Goal: Task Accomplishment & Management: Use online tool/utility

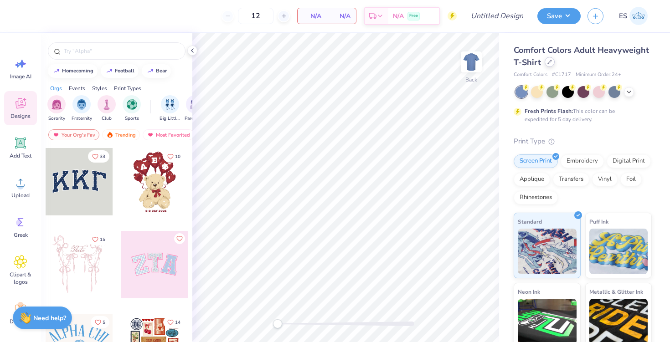
click at [549, 62] on icon at bounding box center [550, 62] width 5 height 5
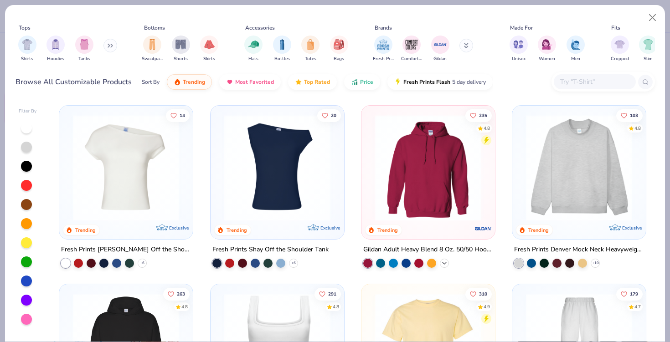
click at [445, 263] on icon at bounding box center [444, 263] width 7 height 7
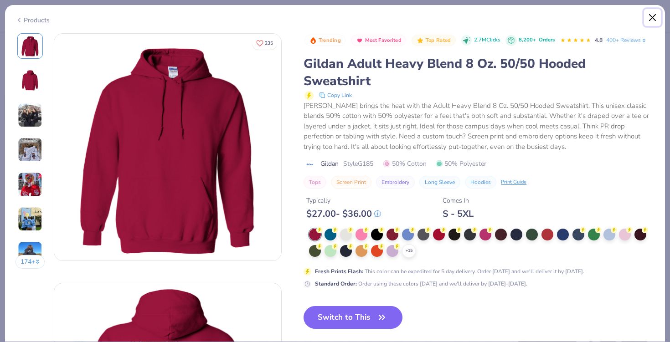
click at [657, 19] on button "Close" at bounding box center [652, 17] width 17 height 17
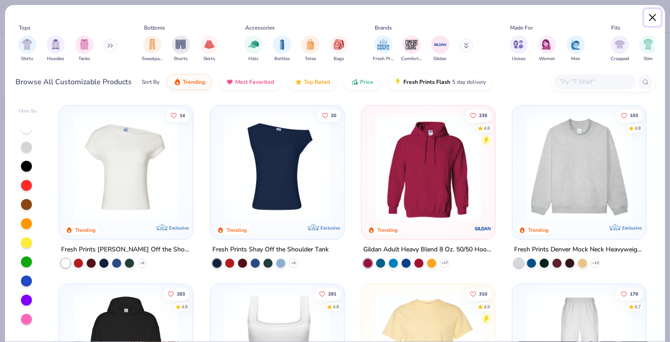
click at [653, 14] on button "Close" at bounding box center [652, 17] width 17 height 17
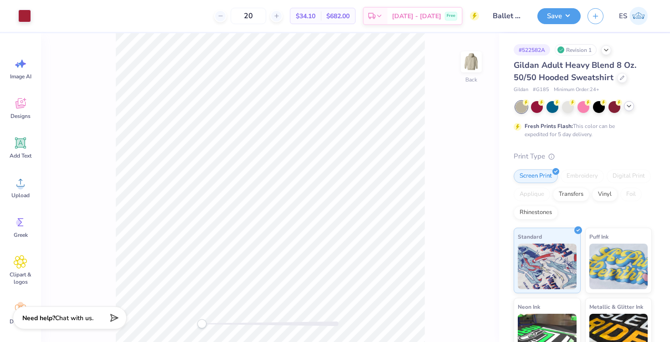
click at [625, 106] on icon at bounding box center [628, 106] width 7 height 7
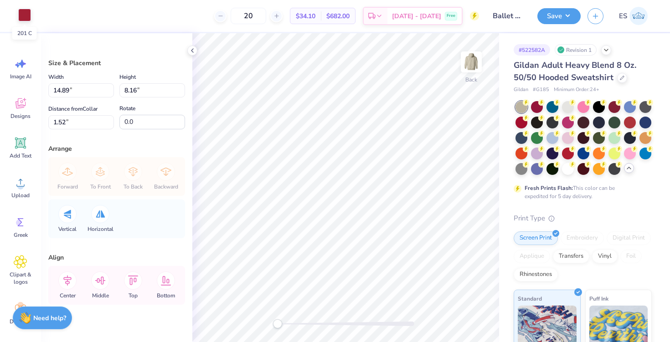
click at [24, 15] on div at bounding box center [24, 15] width 13 height 13
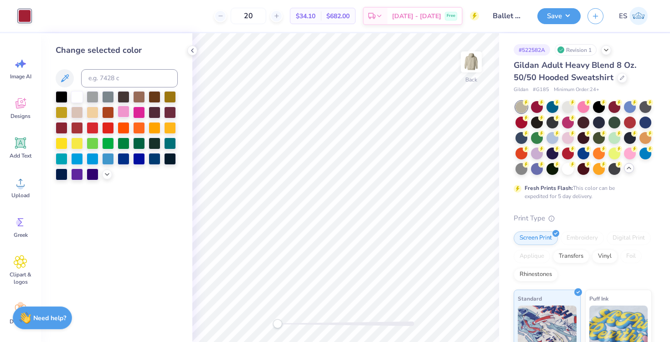
click at [125, 113] on div at bounding box center [124, 112] width 12 height 12
click at [138, 112] on div at bounding box center [139, 112] width 12 height 12
click at [125, 113] on div at bounding box center [124, 112] width 12 height 12
click at [108, 176] on icon at bounding box center [106, 173] width 7 height 7
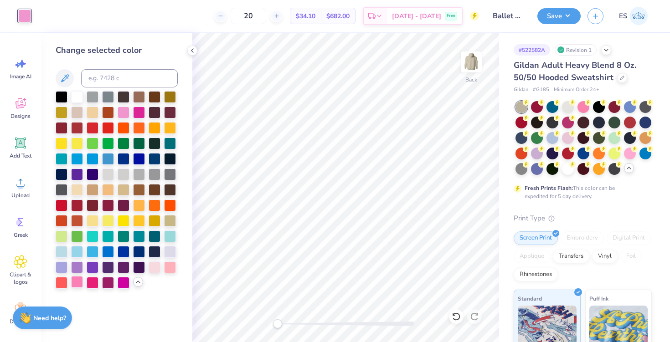
click at [77, 284] on div at bounding box center [77, 282] width 12 height 12
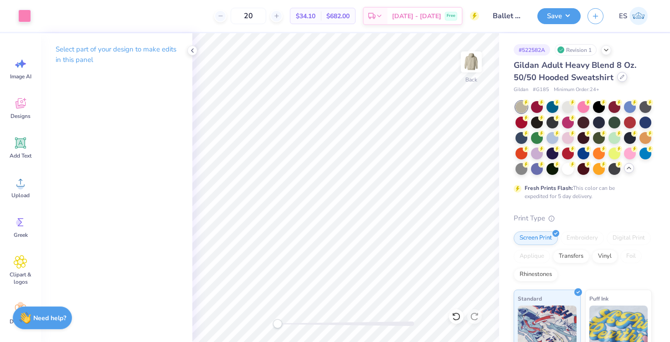
click at [622, 76] on icon at bounding box center [622, 77] width 5 height 5
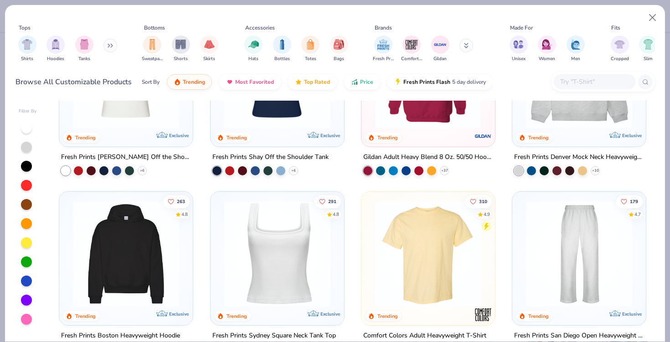
scroll to position [154, 0]
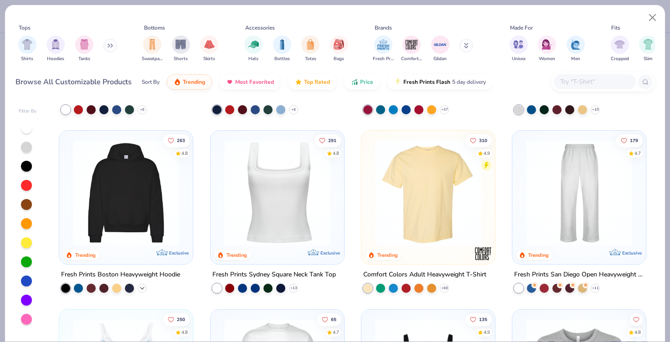
click at [143, 289] on icon at bounding box center [142, 288] width 7 height 7
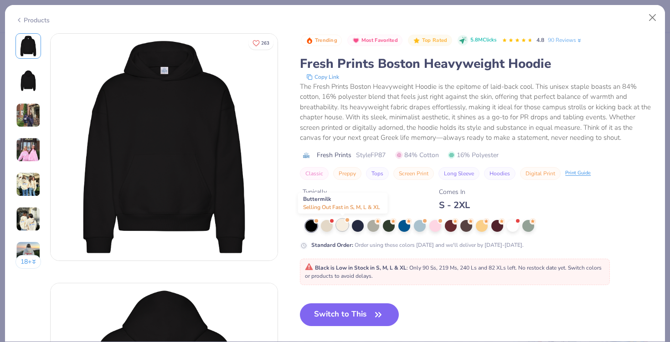
click at [348, 227] on div at bounding box center [342, 225] width 12 height 12
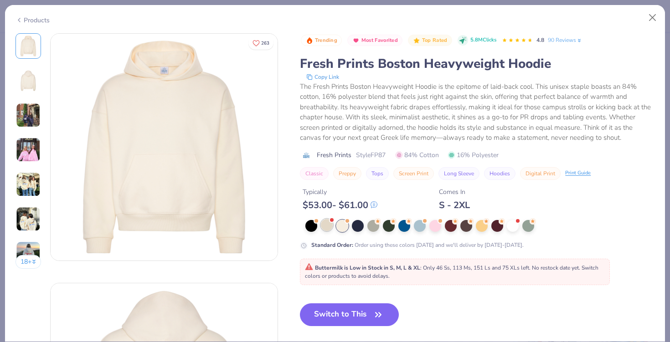
click at [329, 226] on div at bounding box center [327, 225] width 12 height 12
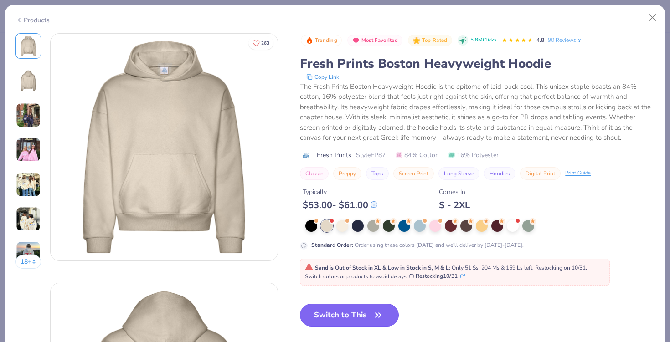
click at [350, 321] on button "Switch to This" at bounding box center [349, 315] width 99 height 23
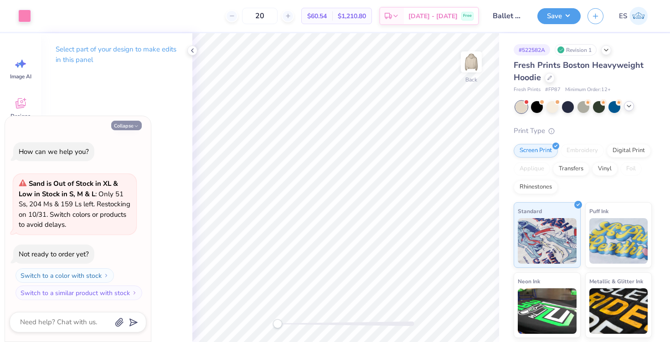
click at [134, 124] on icon "button" at bounding box center [136, 126] width 5 height 5
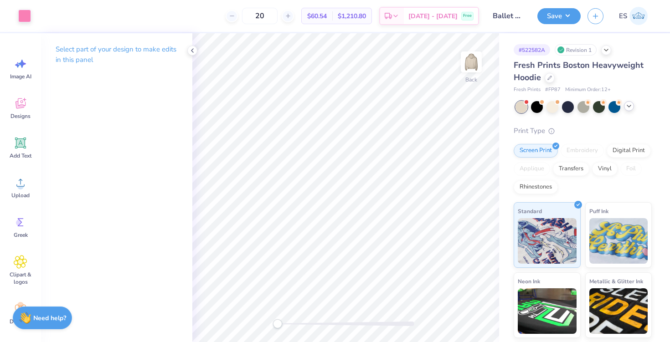
click at [627, 111] on div at bounding box center [629, 106] width 10 height 10
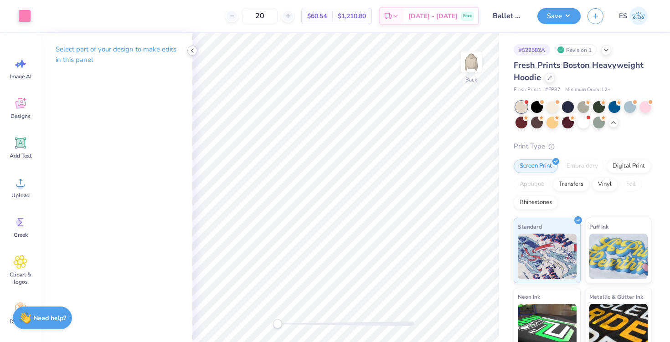
click at [192, 49] on icon at bounding box center [192, 50] width 7 height 7
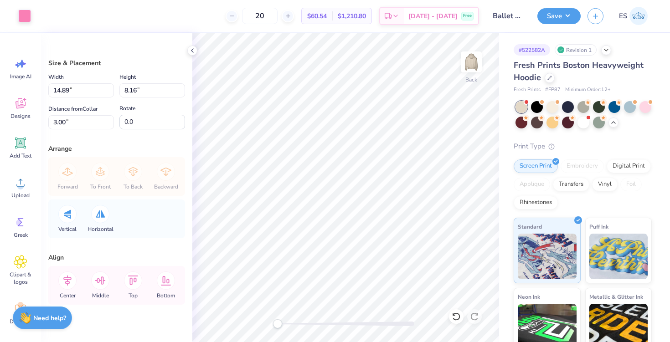
click at [574, 168] on div "Embroidery" at bounding box center [582, 167] width 43 height 14
click at [463, 72] on img at bounding box center [471, 62] width 36 height 36
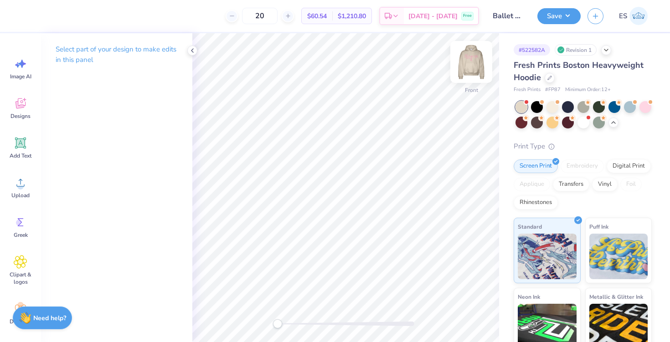
click at [463, 73] on img at bounding box center [471, 62] width 36 height 36
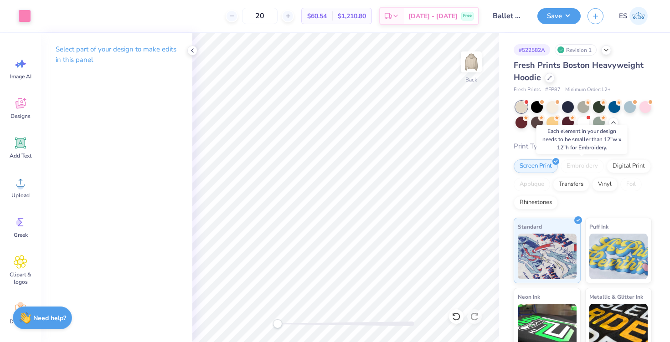
click at [577, 167] on div "Embroidery" at bounding box center [582, 167] width 43 height 14
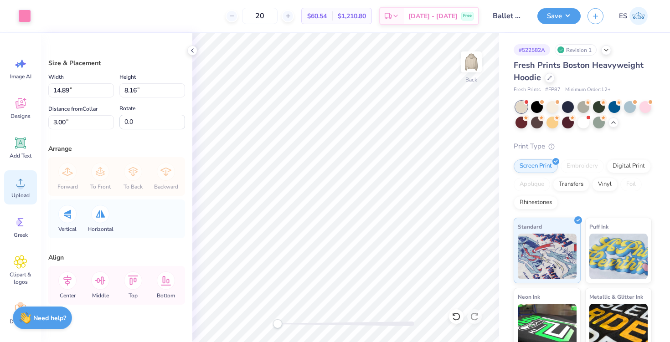
click at [21, 177] on icon at bounding box center [21, 183] width 14 height 14
click at [585, 123] on div at bounding box center [584, 122] width 12 height 12
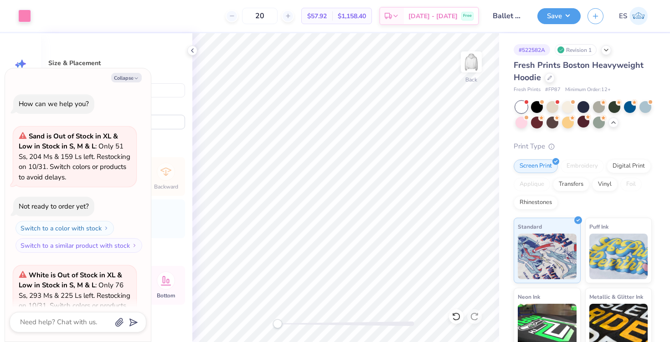
scroll to position [91, 0]
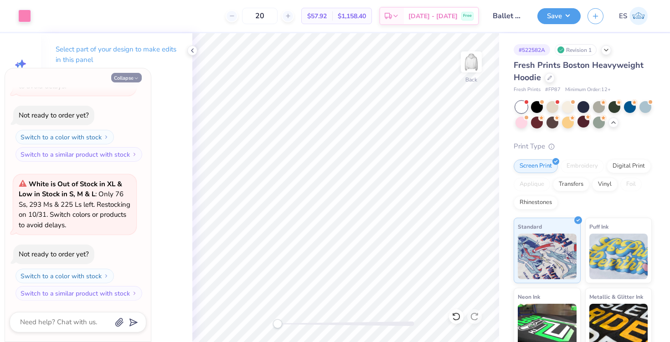
click at [126, 76] on button "Collapse" at bounding box center [126, 78] width 31 height 10
type textarea "x"
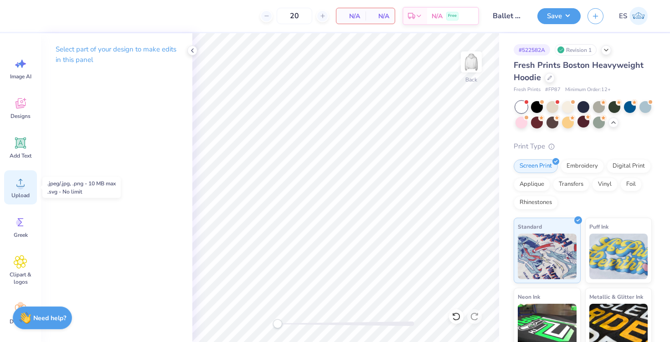
click at [13, 200] on div "Upload" at bounding box center [20, 187] width 33 height 34
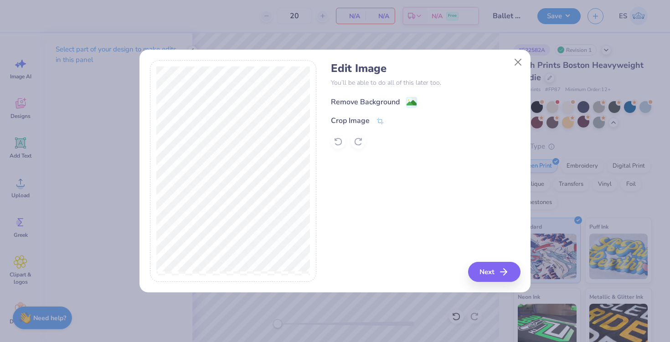
click at [400, 98] on div "Remove Background" at bounding box center [374, 102] width 86 height 11
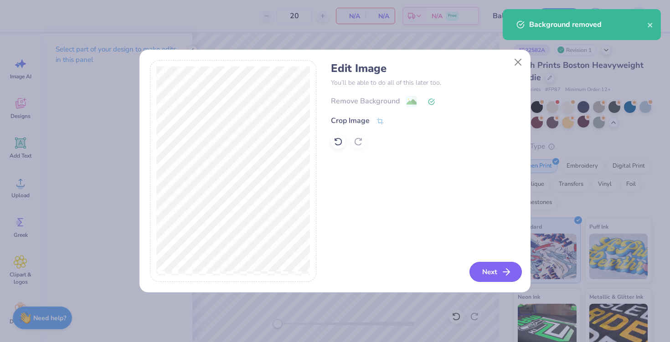
click at [492, 270] on button "Next" at bounding box center [496, 272] width 52 height 20
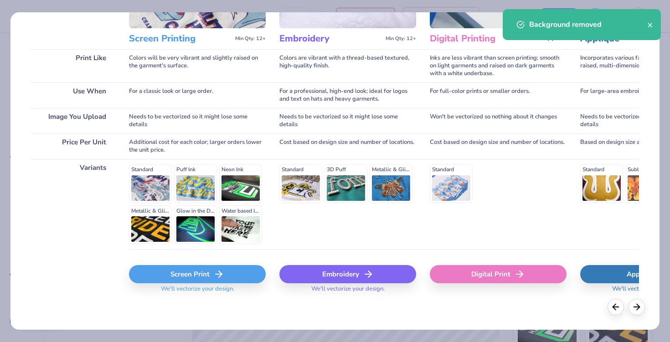
scroll to position [112, 0]
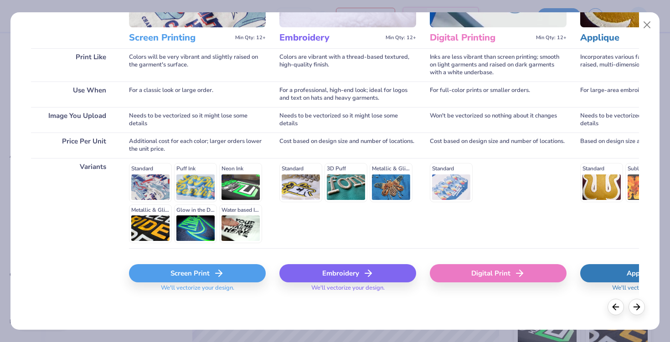
click at [347, 270] on div "Embroidery" at bounding box center [347, 273] width 137 height 18
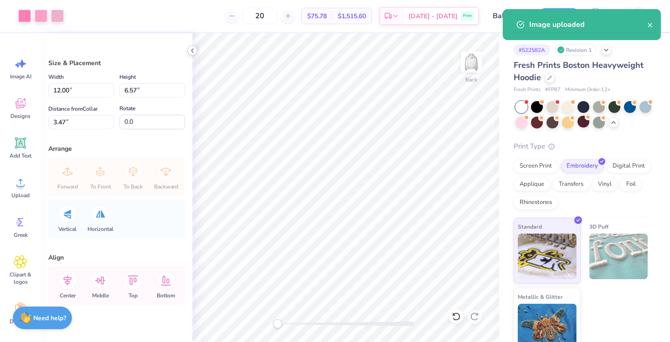
click at [192, 54] on div at bounding box center [192, 51] width 10 height 10
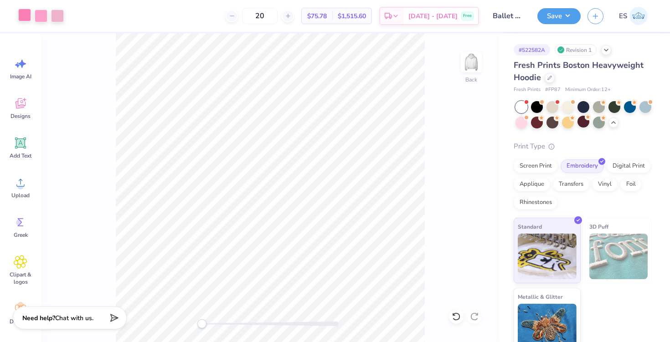
click at [26, 14] on div at bounding box center [24, 15] width 13 height 13
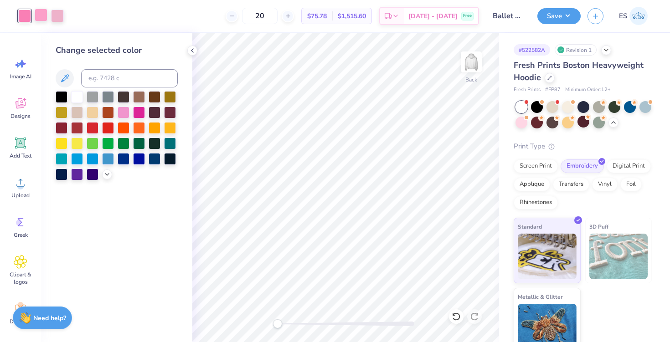
click at [41, 16] on div at bounding box center [41, 15] width 13 height 13
click at [21, 14] on div at bounding box center [24, 15] width 13 height 13
click at [40, 14] on div at bounding box center [41, 15] width 13 height 13
click at [114, 81] on input at bounding box center [129, 78] width 97 height 18
type input "211"
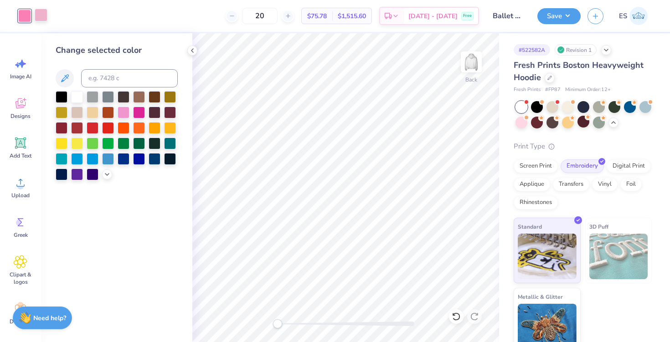
click at [38, 13] on div at bounding box center [41, 15] width 13 height 13
click at [102, 76] on input at bounding box center [129, 78] width 97 height 18
type input "211"
click at [185, 254] on div "Change selected color" at bounding box center [116, 187] width 151 height 309
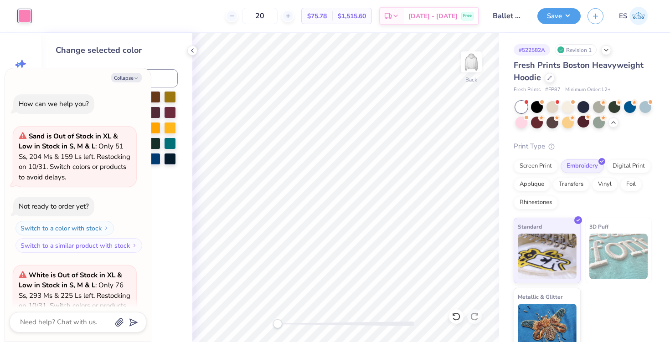
scroll to position [167, 0]
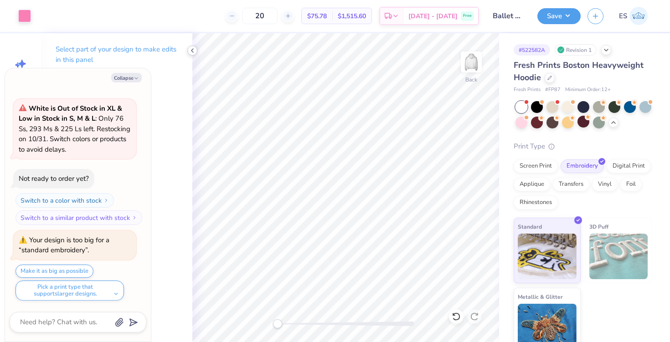
click at [193, 52] on icon at bounding box center [192, 50] width 7 height 7
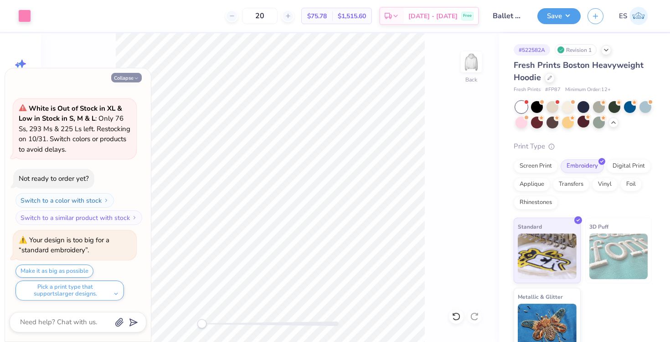
click at [135, 79] on icon "button" at bounding box center [136, 78] width 5 height 5
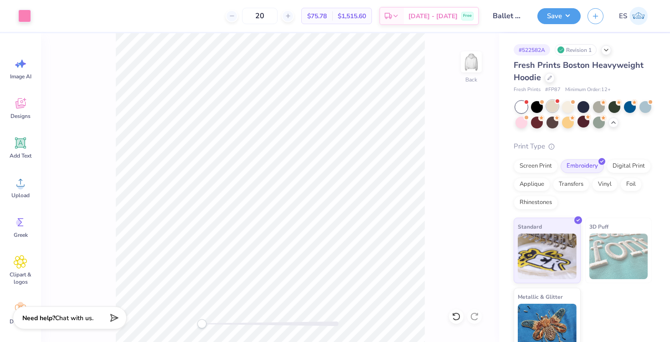
click at [554, 106] on div at bounding box center [553, 106] width 12 height 12
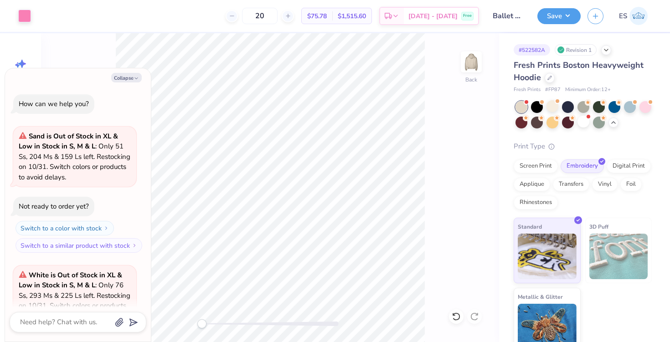
scroll to position [306, 0]
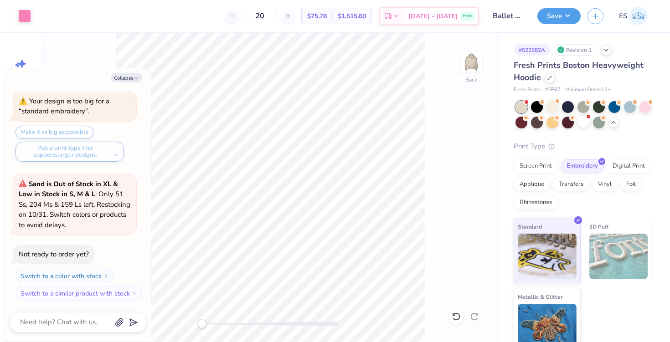
click at [459, 148] on div "Back" at bounding box center [270, 187] width 458 height 309
click at [141, 78] on button "Collapse" at bounding box center [126, 78] width 31 height 10
type textarea "x"
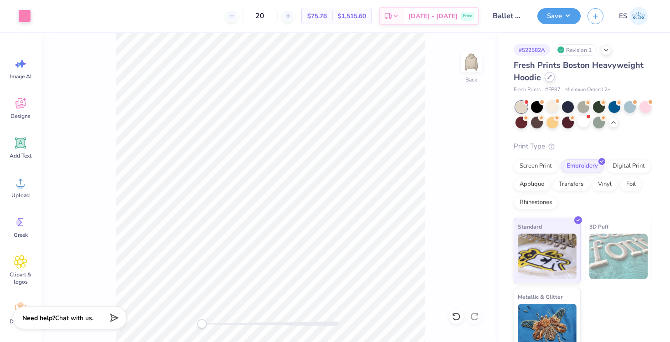
click at [552, 79] on icon at bounding box center [550, 77] width 5 height 5
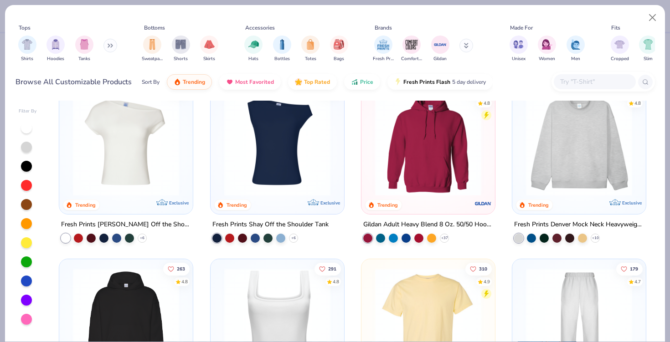
scroll to position [21, 0]
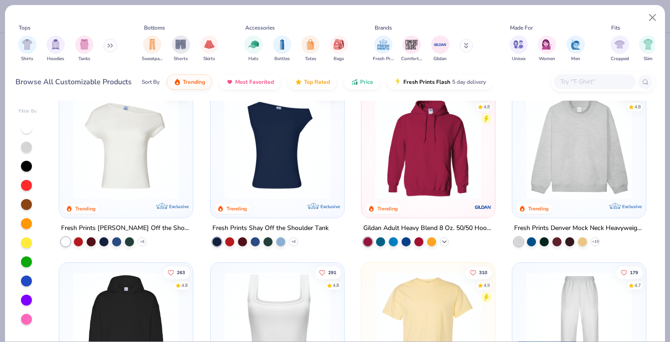
click at [443, 244] on icon at bounding box center [444, 241] width 7 height 7
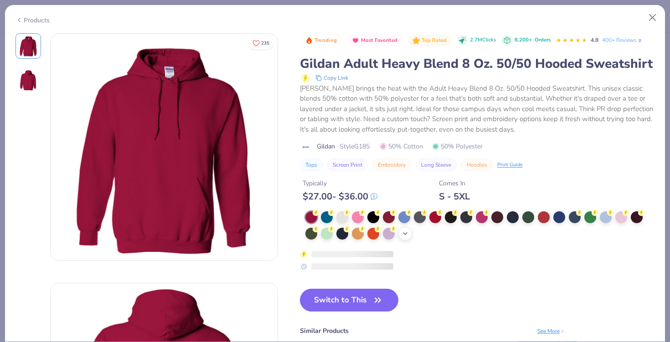
click at [406, 230] on icon at bounding box center [405, 233] width 7 height 7
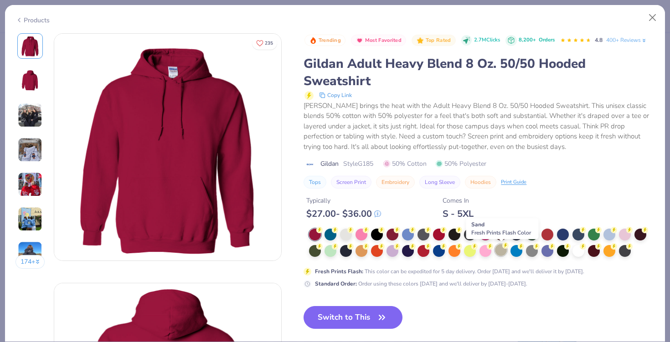
click at [501, 249] on div at bounding box center [501, 250] width 12 height 12
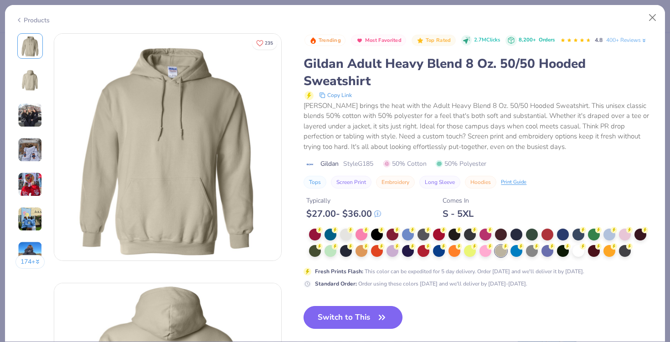
click at [347, 323] on button "Switch to This" at bounding box center [353, 317] width 99 height 23
click at [377, 319] on icon "button" at bounding box center [382, 317] width 13 height 13
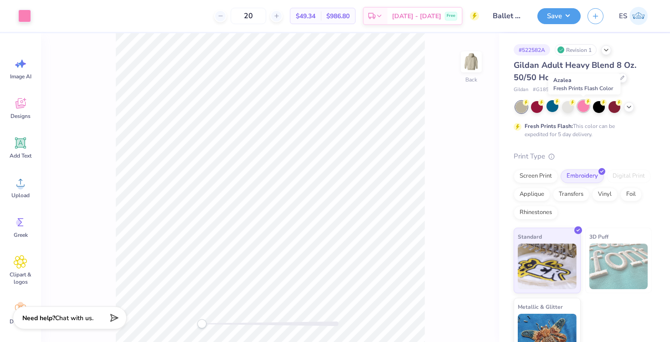
click at [585, 106] on div at bounding box center [584, 106] width 12 height 12
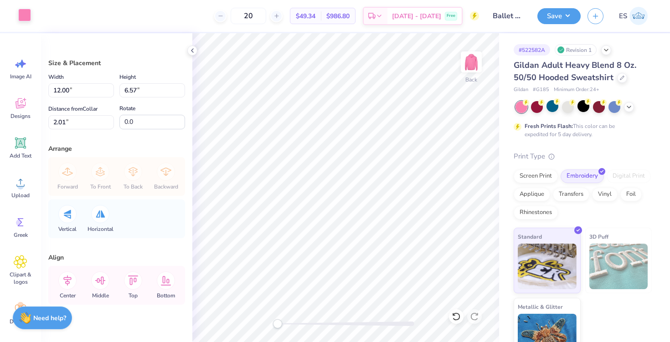
click at [30, 15] on div at bounding box center [24, 15] width 13 height 13
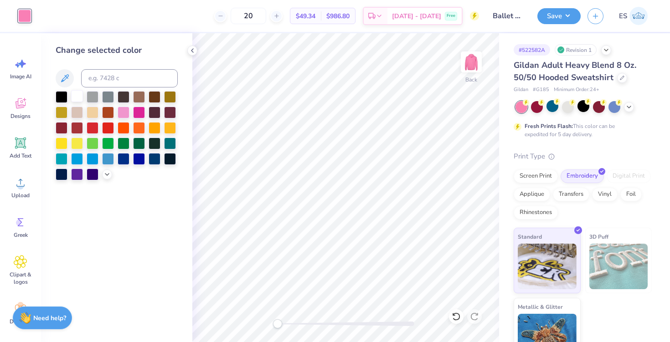
click at [77, 97] on div at bounding box center [77, 96] width 12 height 12
click at [631, 106] on icon at bounding box center [628, 106] width 7 height 7
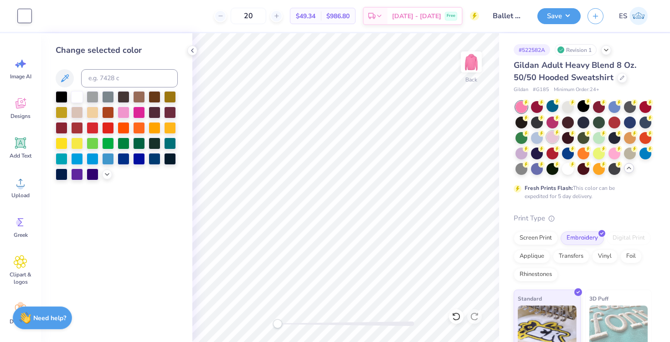
click at [549, 139] on div at bounding box center [553, 137] width 12 height 12
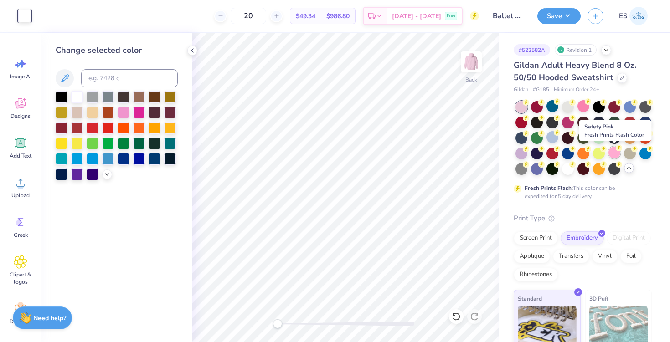
click at [615, 153] on div at bounding box center [615, 153] width 12 height 12
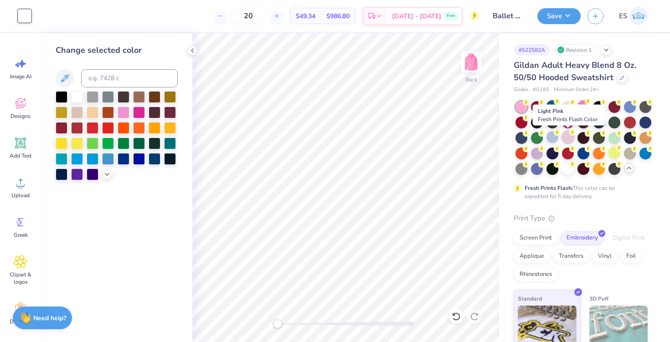
click at [565, 139] on div at bounding box center [568, 137] width 12 height 12
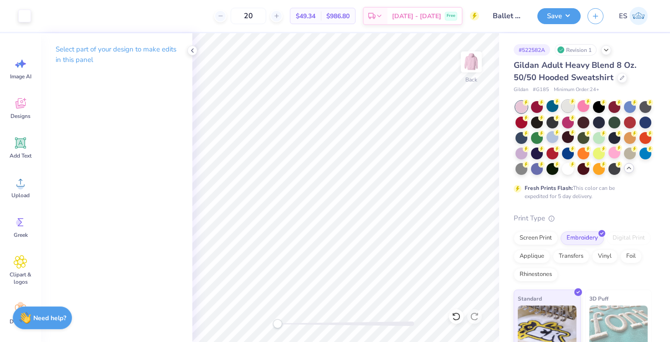
click at [569, 107] on div at bounding box center [568, 106] width 12 height 12
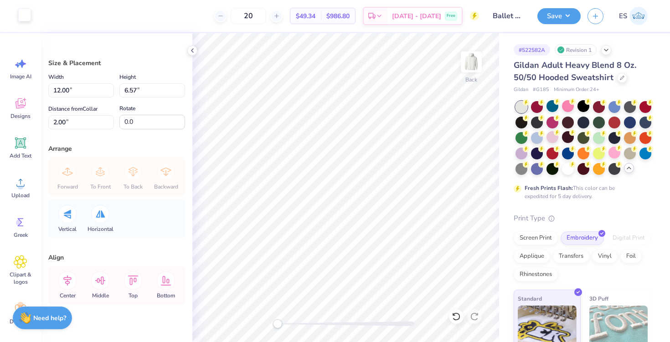
click at [28, 19] on div at bounding box center [24, 15] width 13 height 13
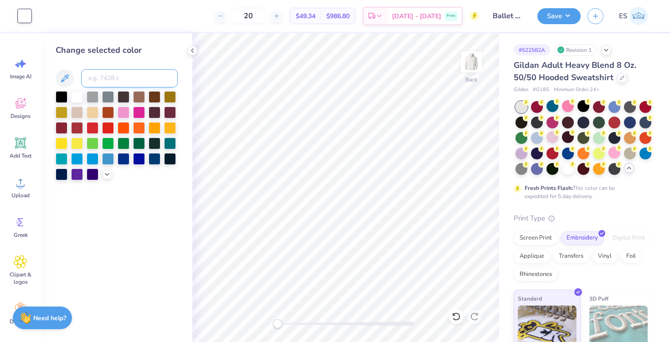
click at [107, 77] on input at bounding box center [129, 78] width 97 height 18
type input "511"
click at [104, 178] on div at bounding box center [107, 174] width 10 height 10
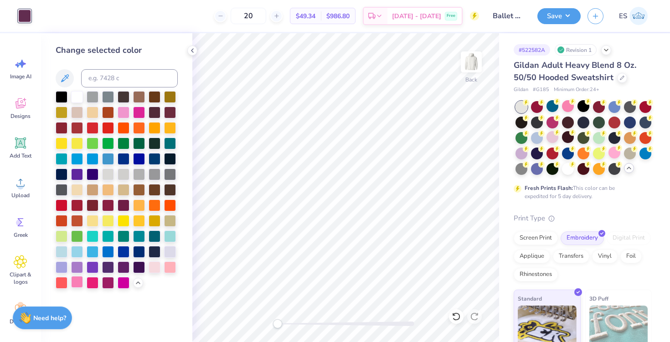
click at [80, 280] on div at bounding box center [77, 282] width 12 height 12
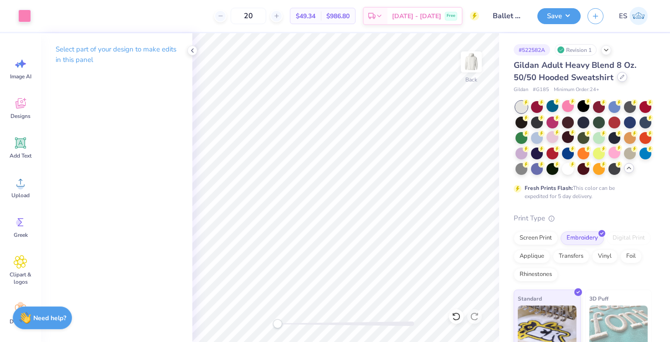
click at [621, 77] on icon at bounding box center [622, 77] width 5 height 5
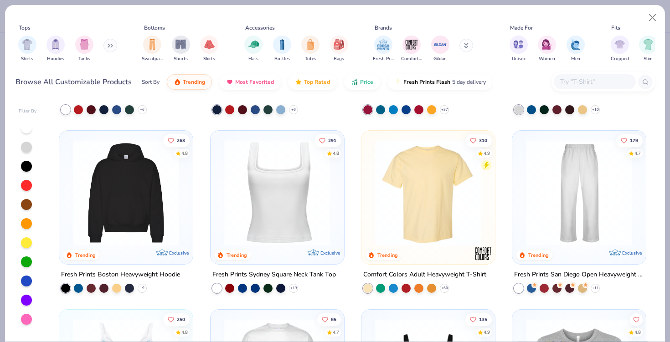
scroll to position [164, 0]
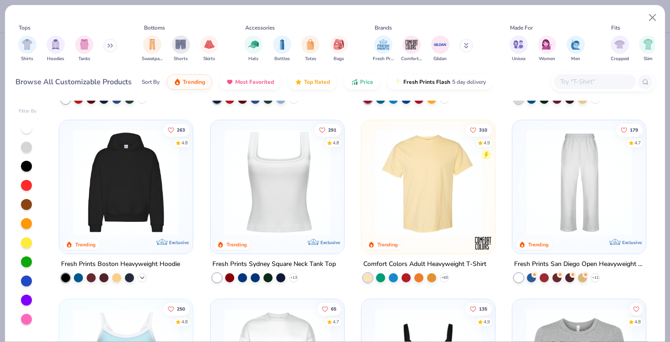
click at [141, 275] on icon at bounding box center [142, 277] width 7 height 7
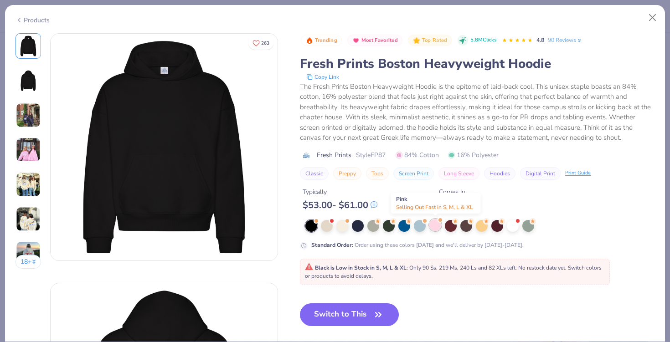
click at [434, 227] on div at bounding box center [435, 225] width 12 height 12
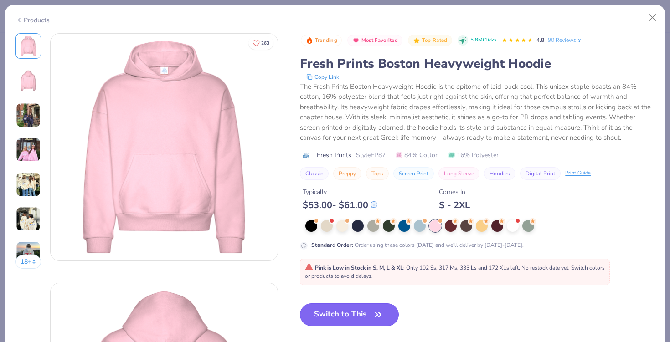
click at [360, 317] on button "Switch to This" at bounding box center [349, 315] width 99 height 23
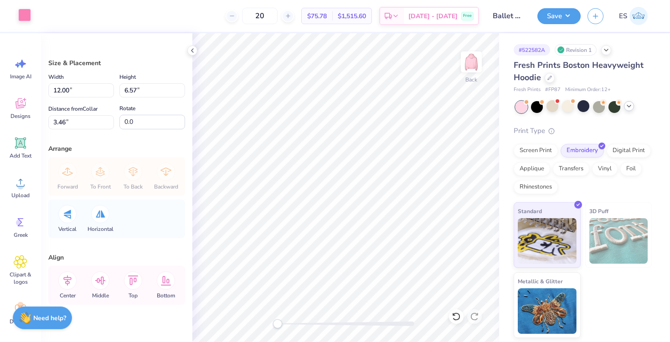
click at [20, 14] on div at bounding box center [24, 15] width 13 height 13
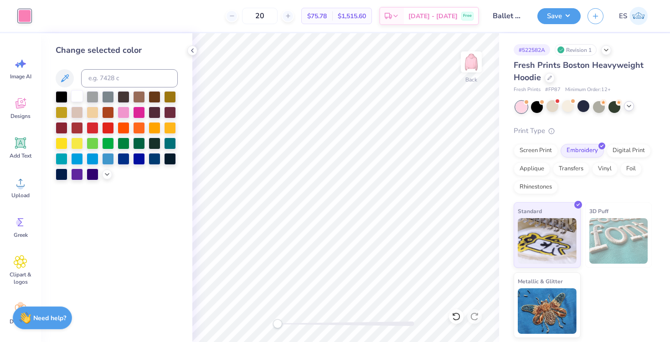
click at [77, 99] on div at bounding box center [77, 96] width 12 height 12
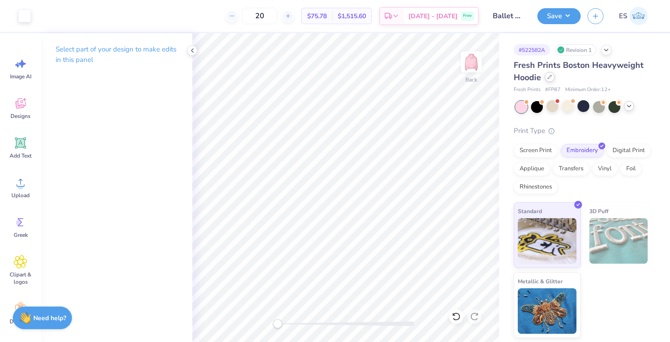
click at [550, 75] on icon at bounding box center [550, 77] width 5 height 5
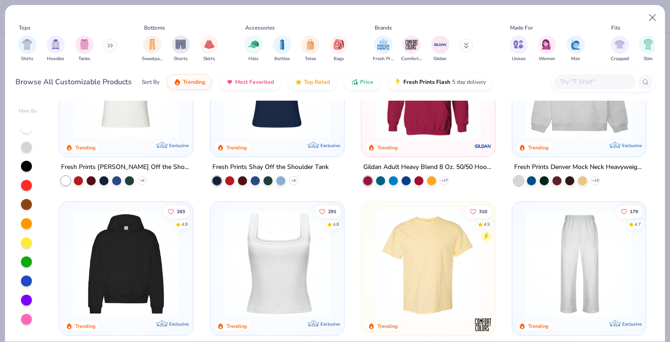
scroll to position [82, 0]
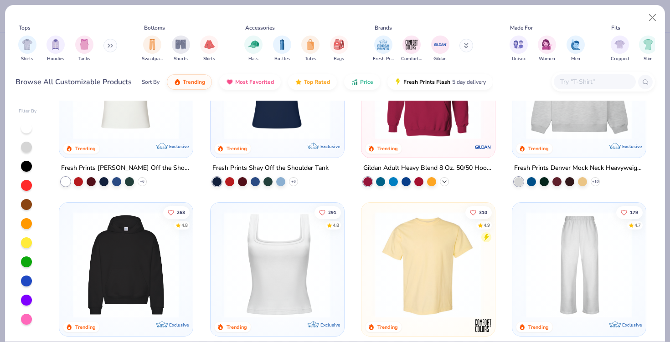
click at [442, 184] on div "+ 37" at bounding box center [444, 181] width 9 height 9
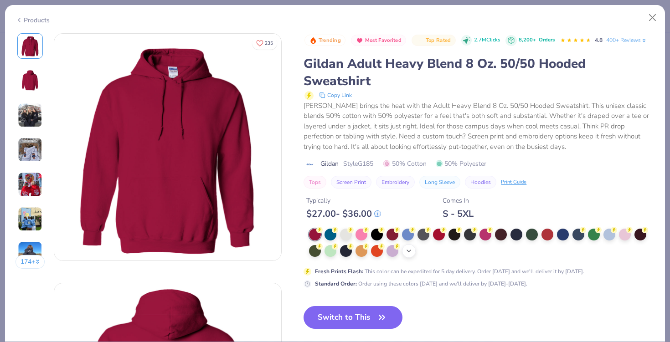
click at [410, 247] on div "+ 15" at bounding box center [409, 251] width 14 height 14
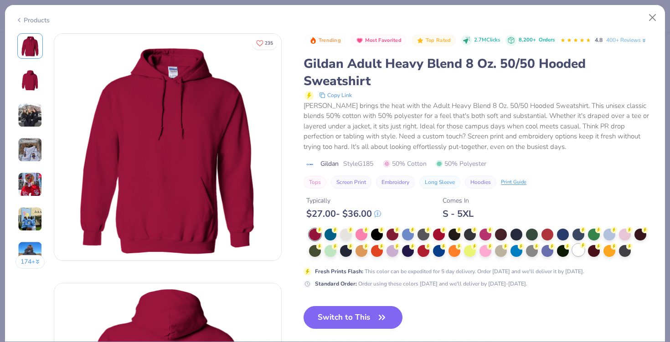
click at [574, 251] on div at bounding box center [579, 250] width 12 height 12
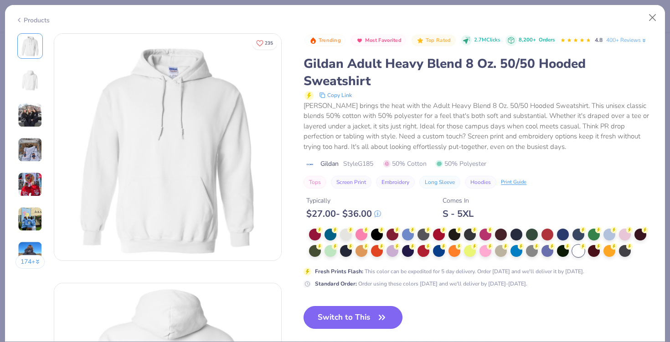
click at [381, 313] on icon "button" at bounding box center [382, 317] width 13 height 13
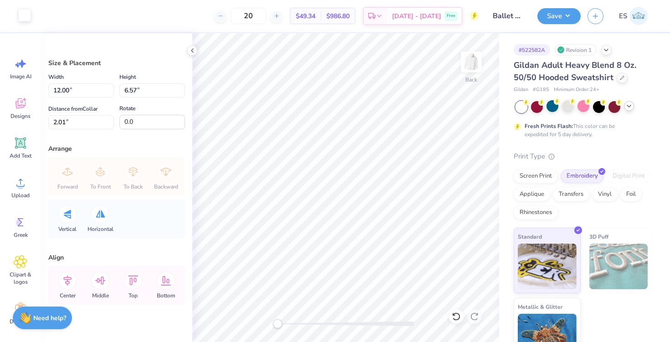
click at [29, 17] on div at bounding box center [24, 15] width 13 height 13
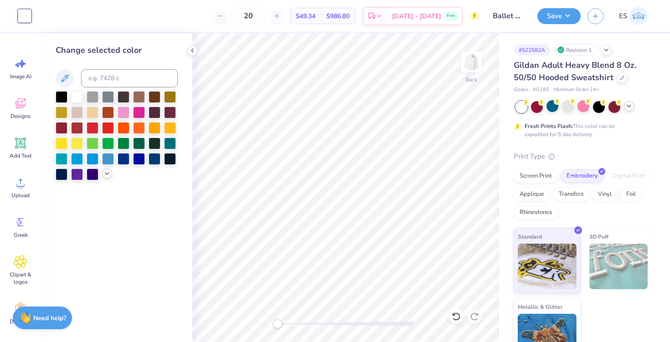
click at [105, 174] on icon at bounding box center [106, 173] width 7 height 7
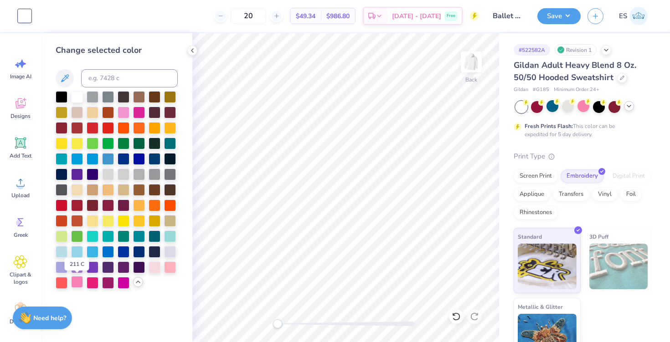
click at [79, 285] on div at bounding box center [77, 282] width 12 height 12
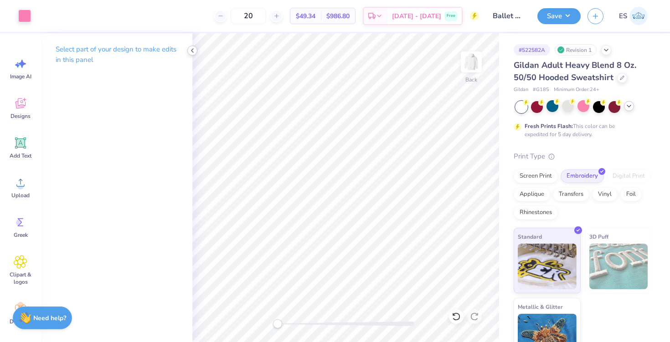
click at [193, 50] on icon at bounding box center [192, 50] width 7 height 7
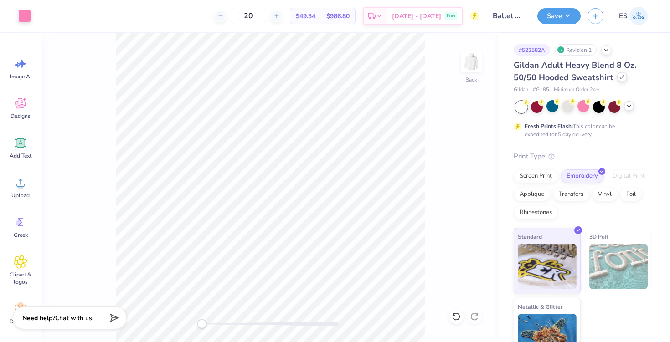
click at [618, 80] on div at bounding box center [622, 77] width 10 height 10
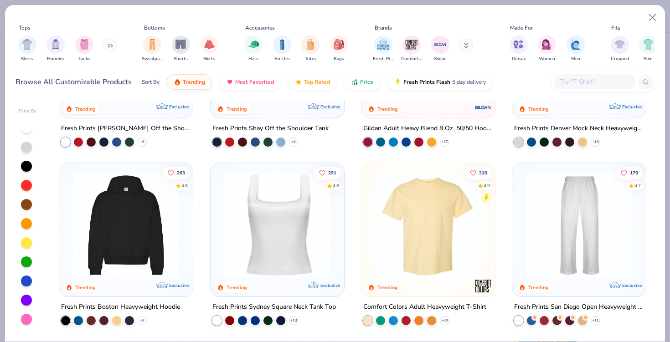
scroll to position [142, 0]
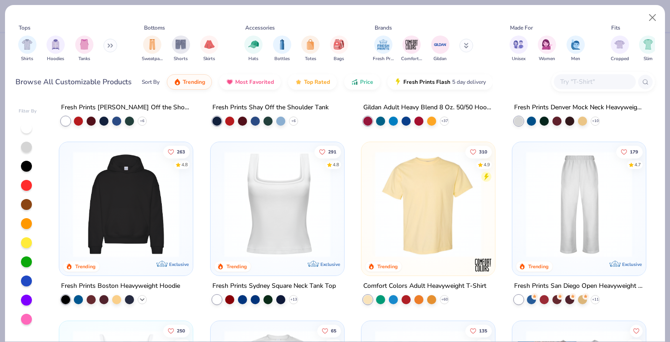
click at [140, 301] on icon at bounding box center [142, 299] width 7 height 7
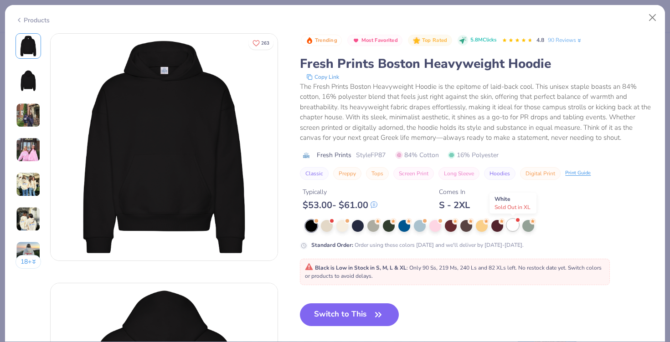
click at [512, 222] on div at bounding box center [513, 225] width 12 height 12
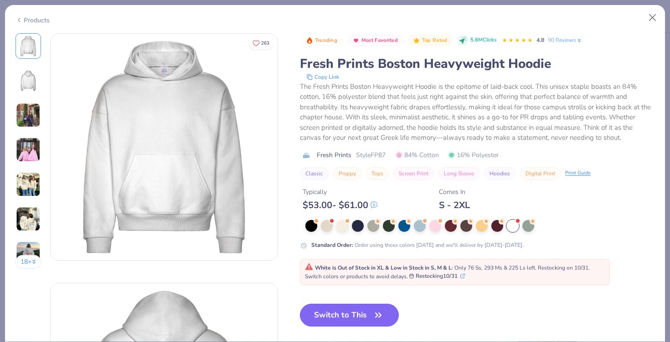
click at [352, 320] on button "Switch to This" at bounding box center [349, 315] width 99 height 23
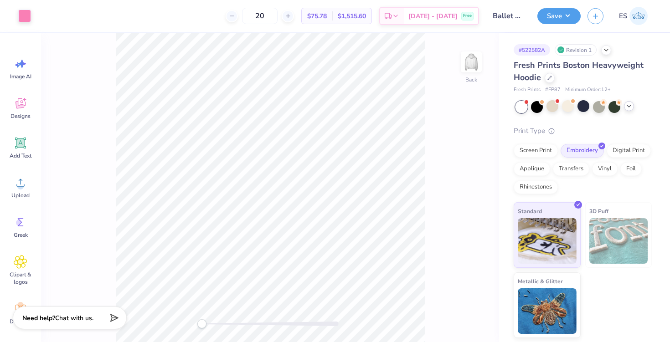
drag, startPoint x: 279, startPoint y: 13, endPoint x: 252, endPoint y: 17, distance: 27.1
click at [252, 17] on div "20" at bounding box center [260, 16] width 68 height 16
type input "18"
click at [548, 82] on div "Fresh Prints Boston Heavyweight Hoodie" at bounding box center [583, 71] width 138 height 25
click at [550, 82] on div at bounding box center [550, 77] width 10 height 10
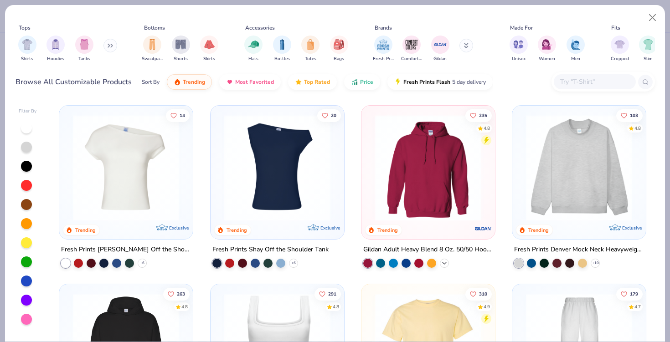
click at [444, 268] on div "235 4.8 Trending Gildan Adult Heavy Blend 8 Oz. 50/50 Hooded Sweatshirt + 37" at bounding box center [428, 186] width 134 height 163
click at [445, 262] on icon at bounding box center [444, 263] width 7 height 7
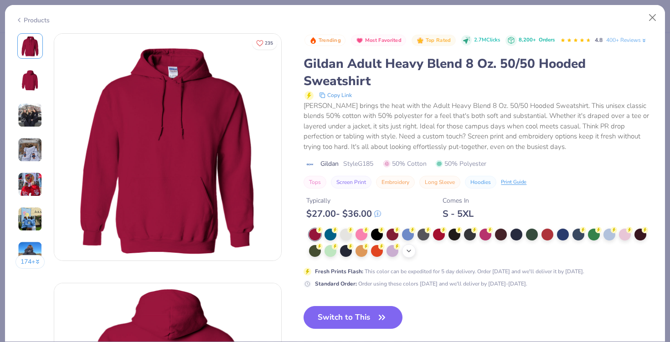
click at [406, 251] on icon at bounding box center [408, 251] width 7 height 7
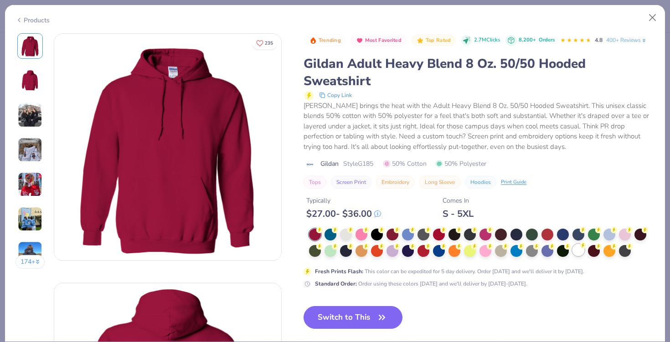
click at [579, 249] on div at bounding box center [579, 250] width 12 height 12
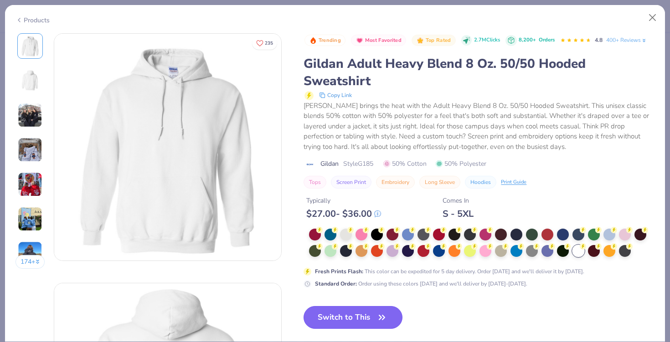
click at [365, 318] on button "Switch to This" at bounding box center [353, 317] width 99 height 23
click at [373, 310] on button "Switch to This" at bounding box center [353, 317] width 99 height 23
click at [363, 322] on button "Switch to This" at bounding box center [353, 317] width 99 height 23
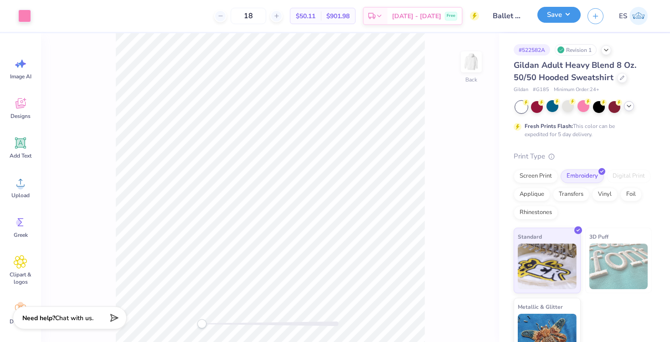
click at [554, 21] on button "Save" at bounding box center [558, 15] width 43 height 16
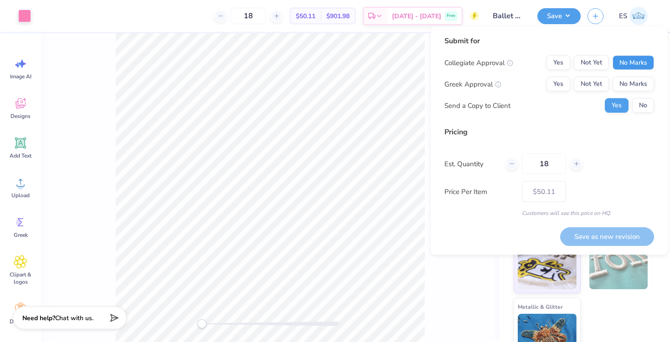
click at [648, 56] on button "No Marks" at bounding box center [633, 63] width 41 height 15
click at [648, 81] on button "No Marks" at bounding box center [633, 84] width 41 height 15
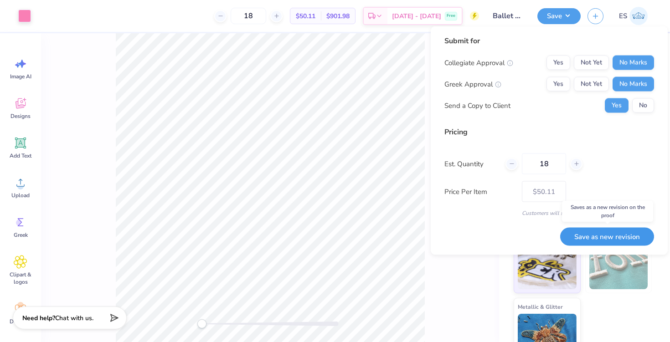
click at [598, 236] on button "Save as new revision" at bounding box center [607, 236] width 94 height 19
type input "$50.11"
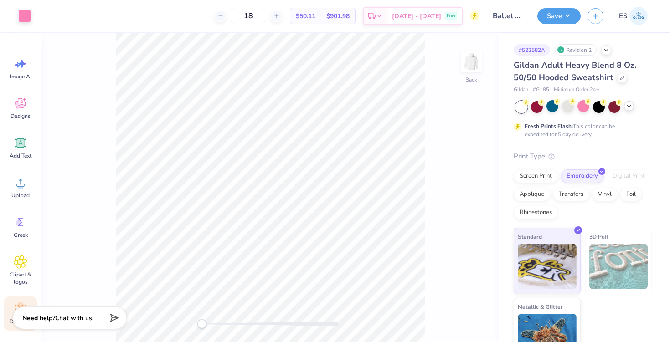
click at [10, 307] on div "Decorate" at bounding box center [20, 314] width 33 height 34
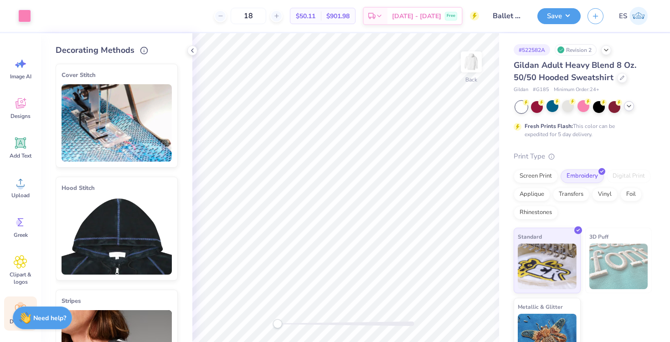
click at [145, 194] on div "Hood Stitch" at bounding box center [117, 229] width 122 height 104
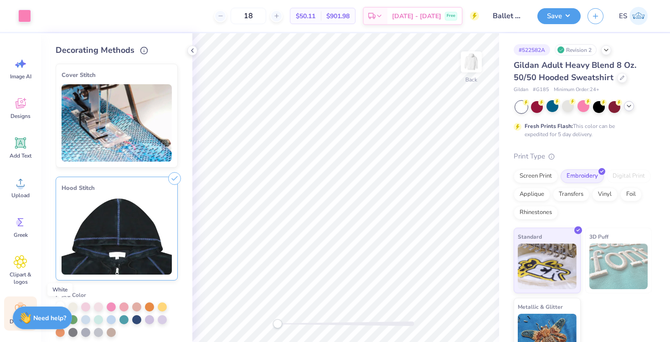
click at [60, 304] on div at bounding box center [60, 306] width 9 height 9
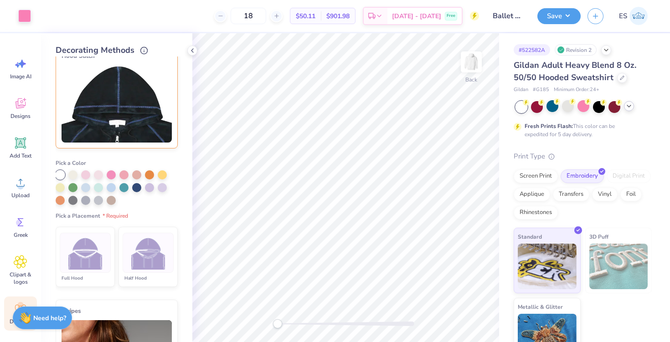
scroll to position [135, 0]
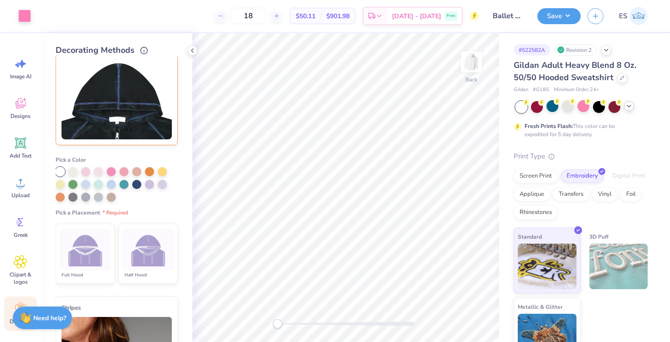
click at [132, 247] on img at bounding box center [148, 250] width 34 height 34
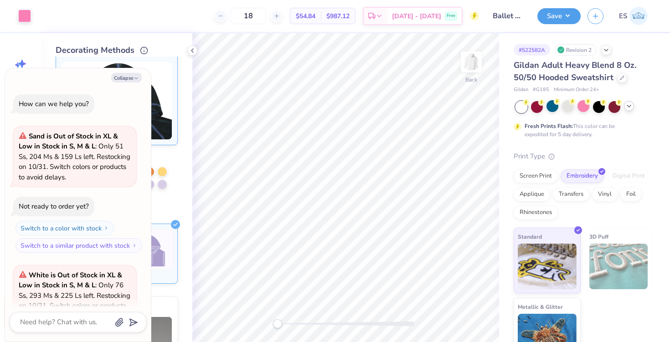
scroll to position [372, 0]
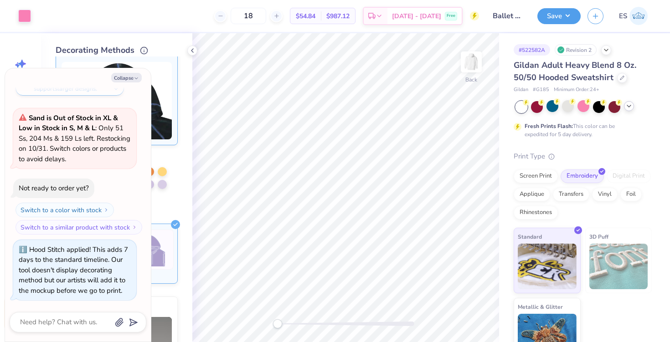
click at [127, 72] on div "Collapse How can we help you? Sand is Out of Stock in XL & Low in Stock in S, M…" at bounding box center [78, 205] width 146 height 274
click at [130, 79] on button "Collapse" at bounding box center [126, 78] width 31 height 10
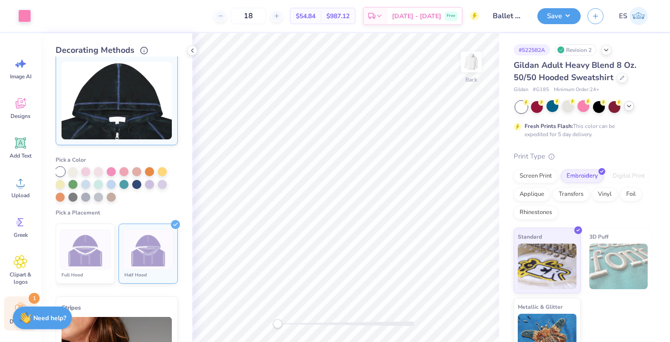
click at [177, 223] on icon at bounding box center [175, 224] width 9 height 9
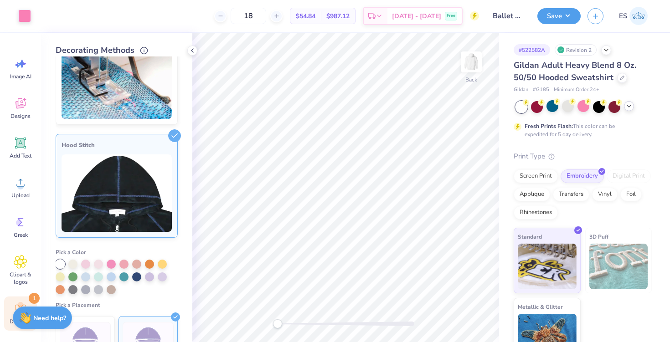
scroll to position [0, 0]
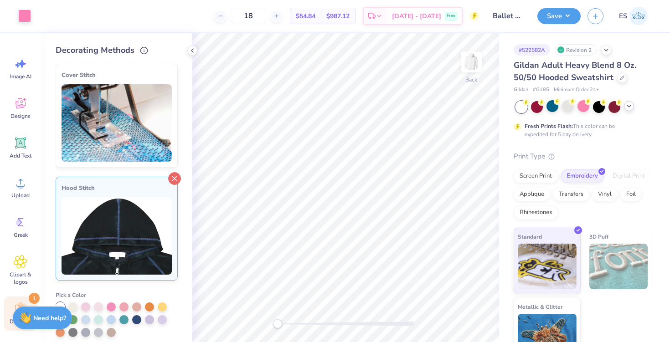
click at [170, 179] on icon at bounding box center [174, 178] width 13 height 13
click at [193, 52] on icon at bounding box center [192, 50] width 7 height 7
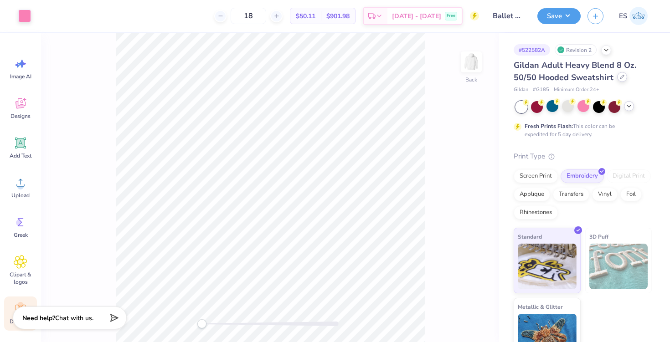
click at [623, 80] on div at bounding box center [622, 77] width 10 height 10
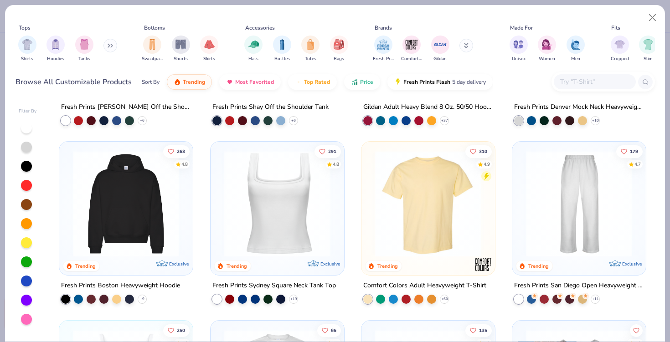
scroll to position [150, 0]
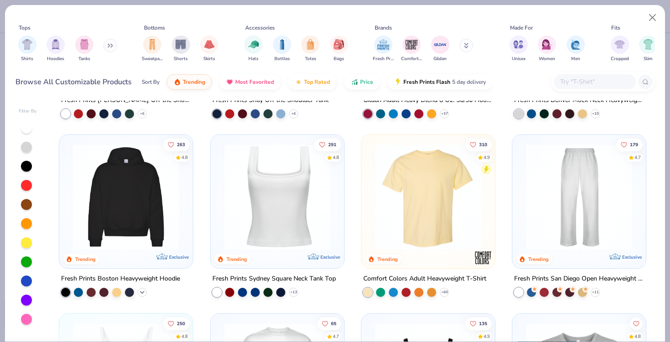
click at [145, 291] on icon at bounding box center [142, 292] width 7 height 7
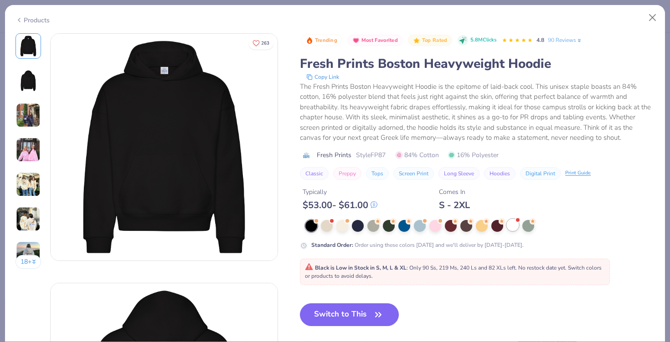
click at [517, 225] on div at bounding box center [513, 225] width 12 height 12
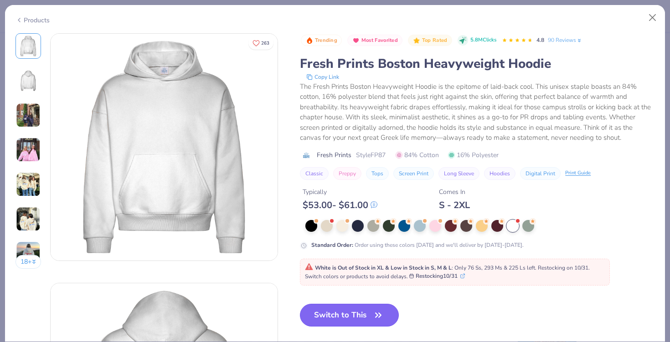
click at [343, 314] on button "Switch to This" at bounding box center [349, 315] width 99 height 23
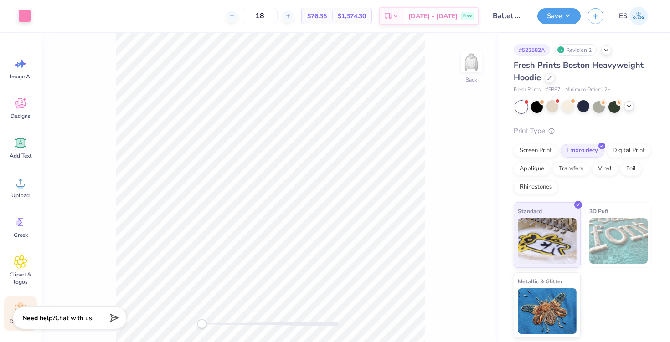
click at [14, 305] on icon at bounding box center [21, 309] width 14 height 14
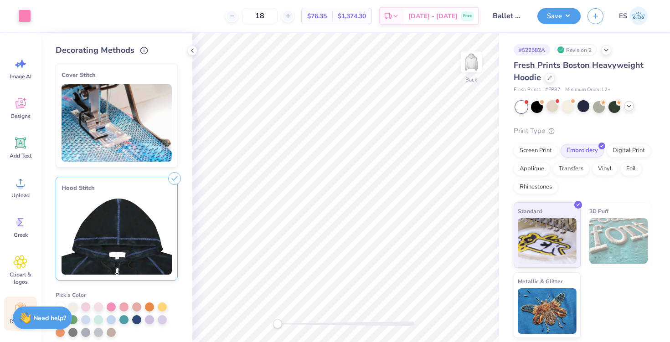
click at [174, 181] on icon at bounding box center [174, 178] width 13 height 13
click at [175, 176] on icon at bounding box center [174, 178] width 13 height 13
click at [173, 177] on icon at bounding box center [174, 178] width 13 height 13
click at [84, 307] on div at bounding box center [85, 306] width 9 height 9
click at [130, 126] on img at bounding box center [117, 122] width 110 height 77
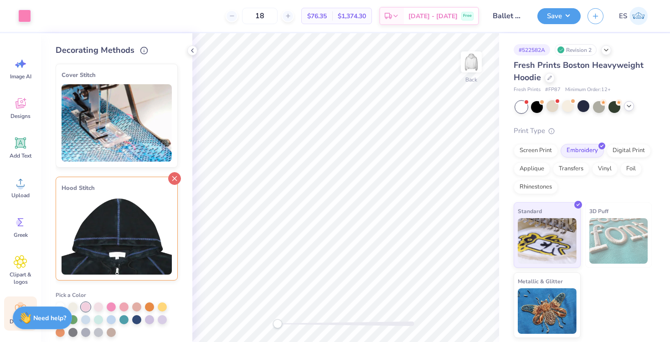
click at [175, 181] on icon at bounding box center [174, 178] width 13 height 13
click at [176, 178] on icon at bounding box center [174, 178] width 13 height 13
click at [156, 129] on img at bounding box center [117, 122] width 110 height 77
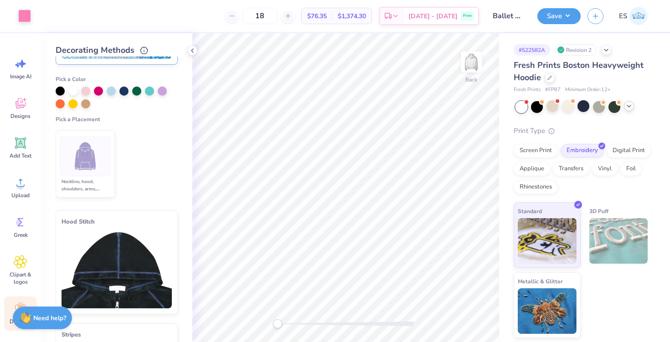
click at [123, 238] on img at bounding box center [117, 269] width 110 height 77
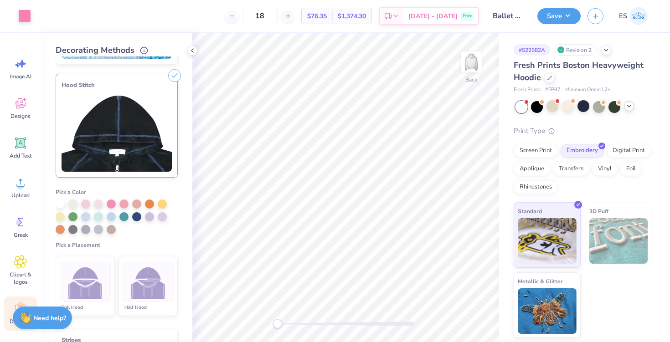
scroll to position [120, 0]
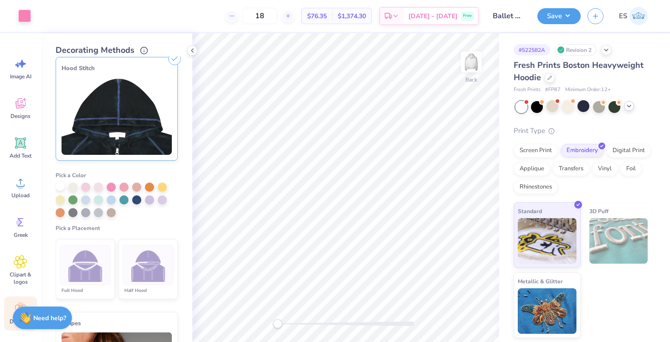
click at [57, 186] on div at bounding box center [60, 186] width 9 height 9
click at [142, 261] on img at bounding box center [148, 265] width 34 height 34
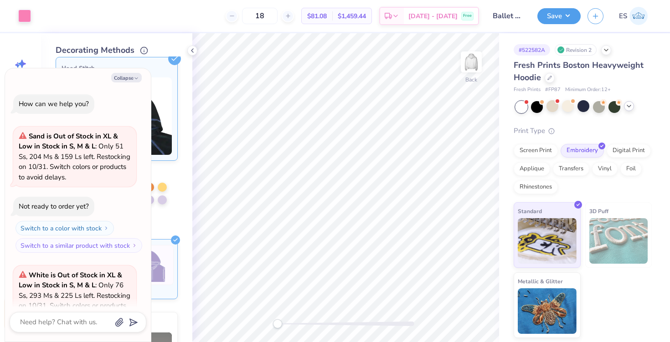
scroll to position [438, 0]
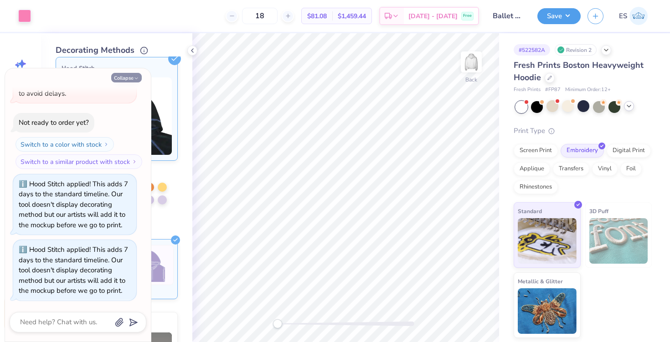
click at [127, 76] on button "Collapse" at bounding box center [126, 78] width 31 height 10
type textarea "x"
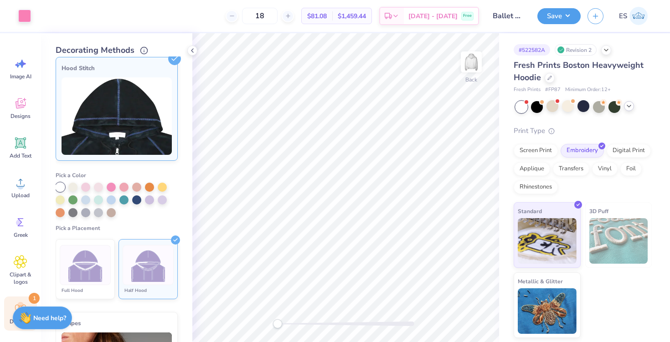
click at [132, 84] on img at bounding box center [117, 115] width 110 height 77
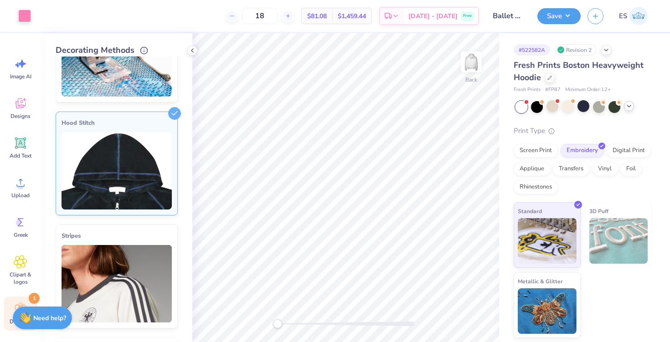
scroll to position [0, 0]
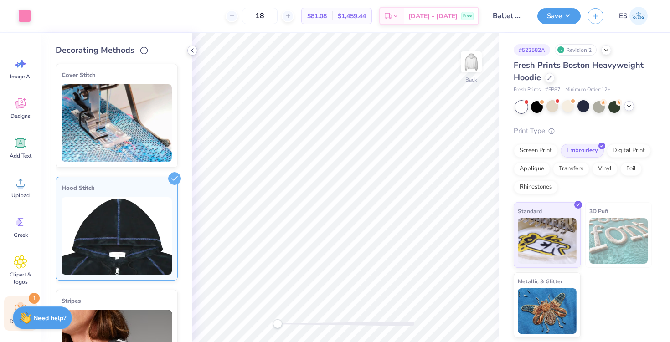
click at [193, 48] on icon at bounding box center [192, 50] width 7 height 7
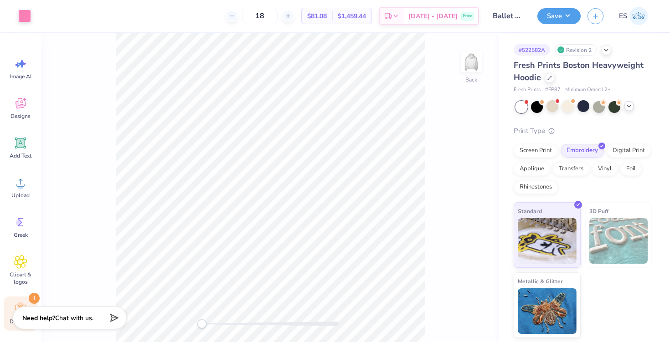
click at [19, 300] on div "Decorate 1" at bounding box center [20, 314] width 33 height 34
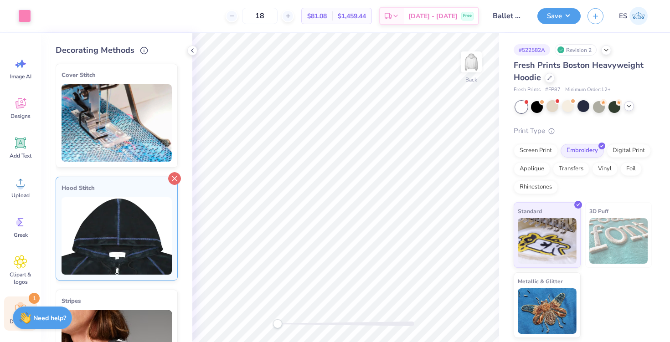
click at [176, 176] on icon at bounding box center [174, 178] width 13 height 13
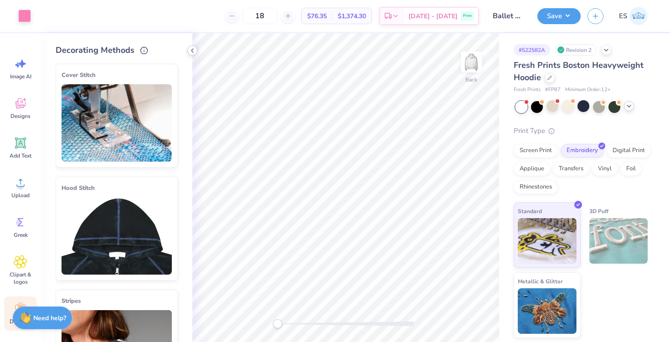
click at [191, 47] on icon at bounding box center [192, 50] width 7 height 7
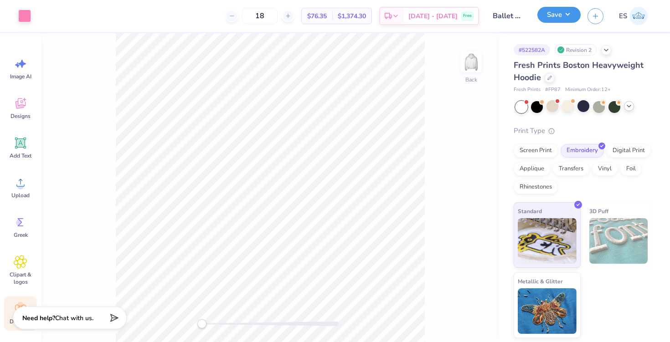
click at [558, 10] on button "Save" at bounding box center [558, 15] width 43 height 16
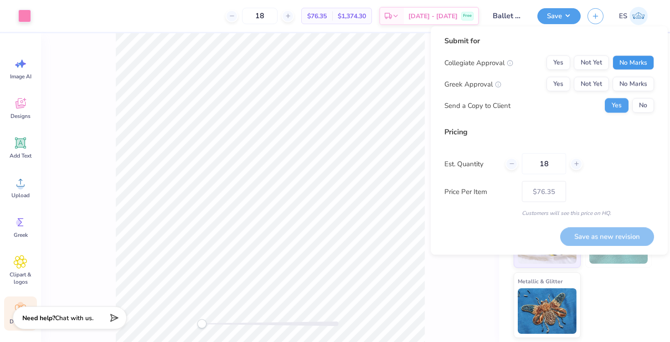
click at [629, 62] on button "No Marks" at bounding box center [633, 63] width 41 height 15
click at [629, 82] on button "No Marks" at bounding box center [633, 84] width 41 height 15
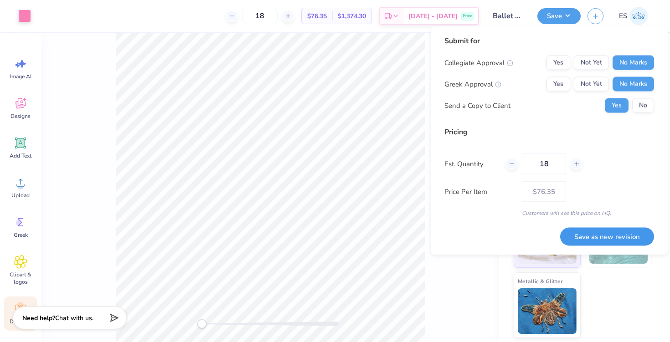
click at [599, 235] on button "Save as new revision" at bounding box center [607, 236] width 94 height 19
type input "$76.35"
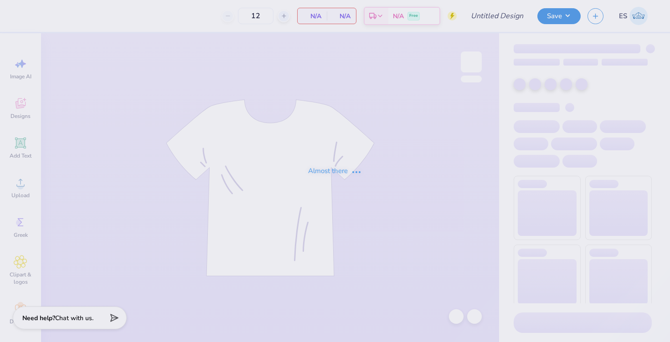
type input "Ballet Project F25"
type input "20"
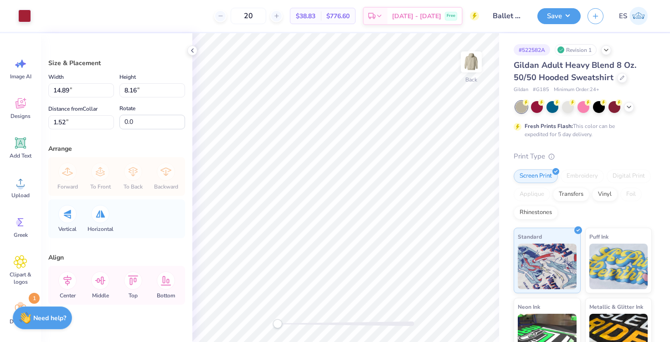
click at [578, 176] on div "Embroidery" at bounding box center [582, 177] width 43 height 14
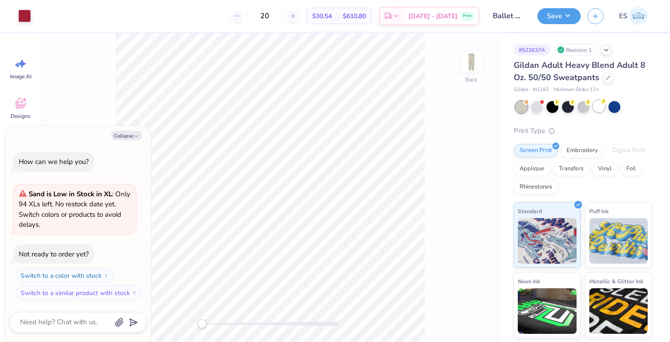
click at [599, 101] on div at bounding box center [599, 106] width 12 height 12
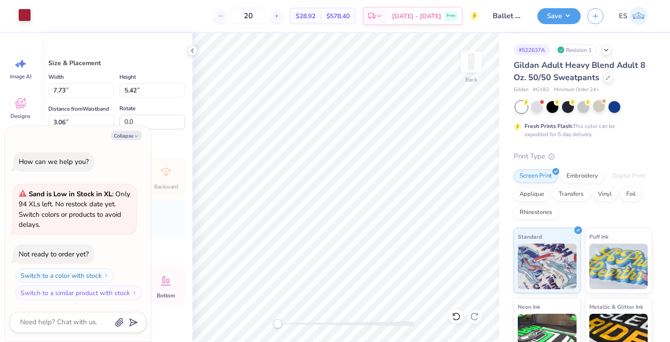
click at [23, 15] on div at bounding box center [24, 15] width 13 height 13
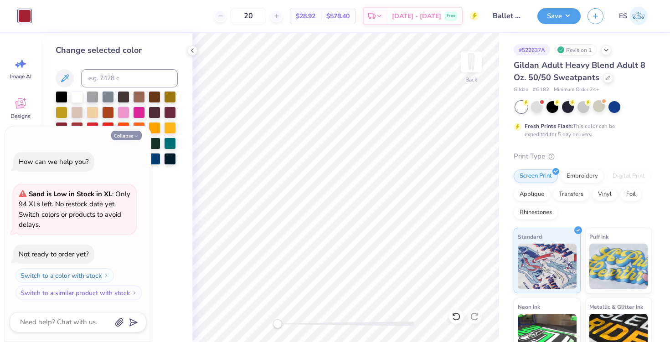
click at [132, 139] on button "Collapse" at bounding box center [126, 136] width 31 height 10
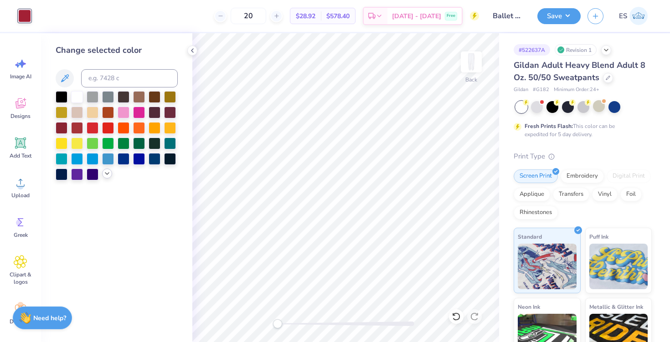
click at [103, 176] on div at bounding box center [107, 174] width 10 height 10
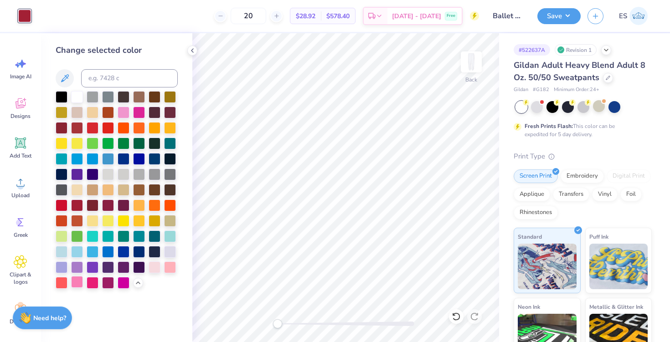
click at [77, 284] on div at bounding box center [77, 282] width 12 height 12
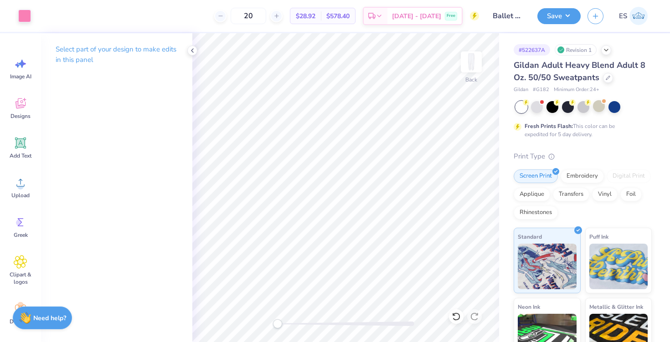
click at [603, 72] on div "Gildan Adult Heavy Blend Adult 8 Oz. 50/50 Sweatpants" at bounding box center [583, 71] width 138 height 25
click at [608, 79] on icon at bounding box center [608, 77] width 5 height 5
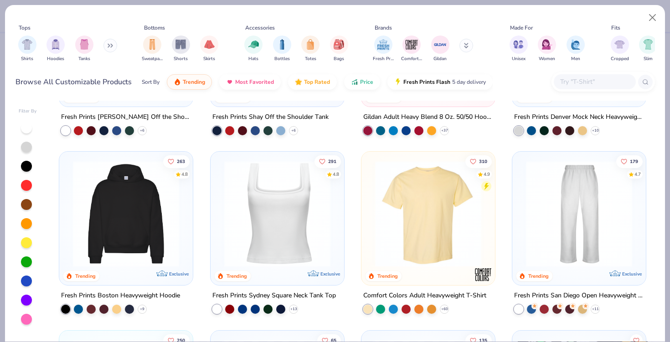
scroll to position [134, 0]
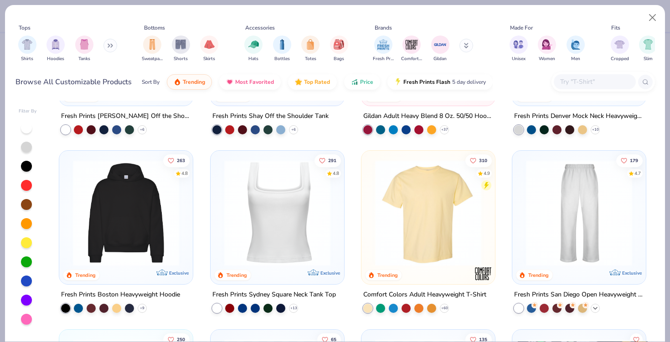
click at [598, 309] on icon at bounding box center [595, 308] width 7 height 7
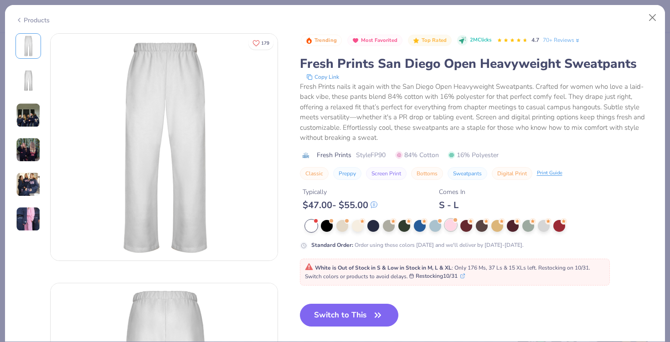
click at [455, 227] on div at bounding box center [451, 225] width 12 height 12
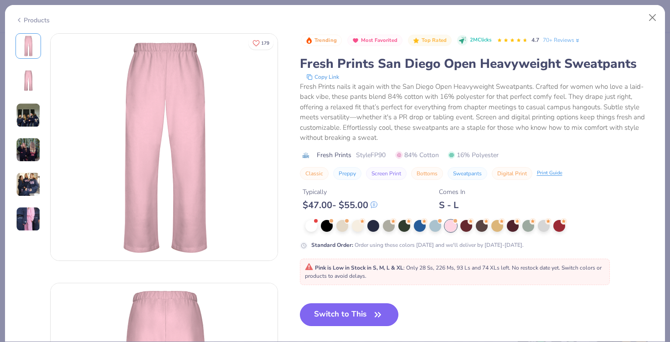
click at [360, 313] on button "Switch to This" at bounding box center [349, 315] width 99 height 23
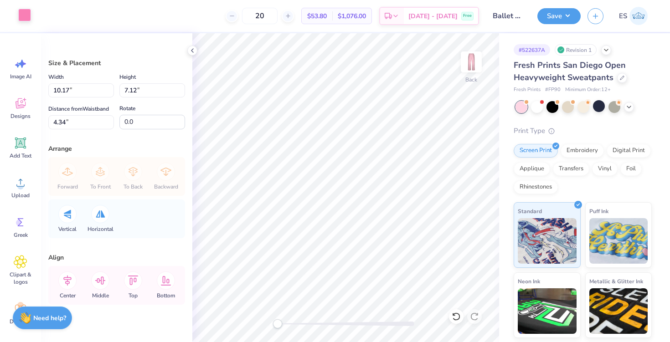
click at [24, 18] on div at bounding box center [24, 15] width 13 height 13
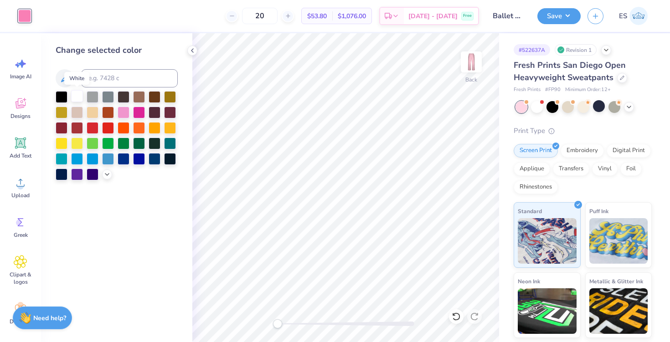
click at [78, 93] on div at bounding box center [77, 96] width 12 height 12
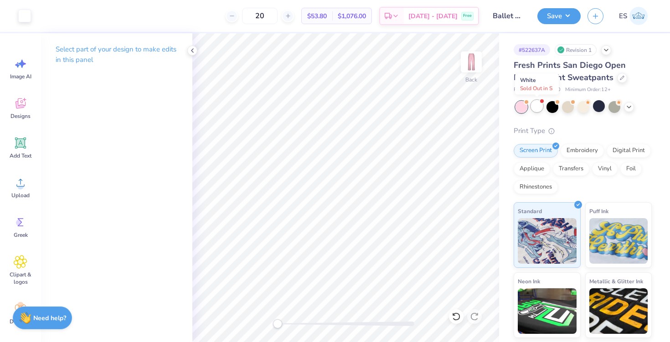
click at [541, 108] on div at bounding box center [537, 106] width 12 height 12
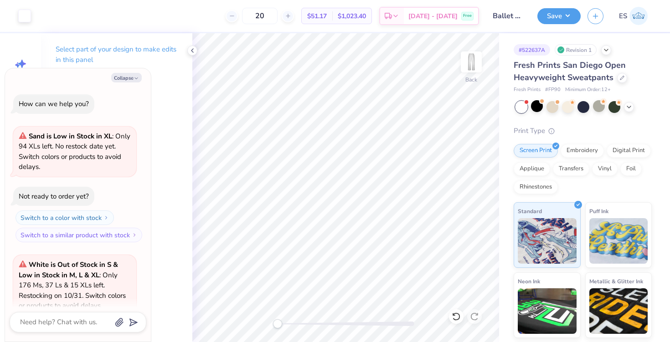
scroll to position [81, 0]
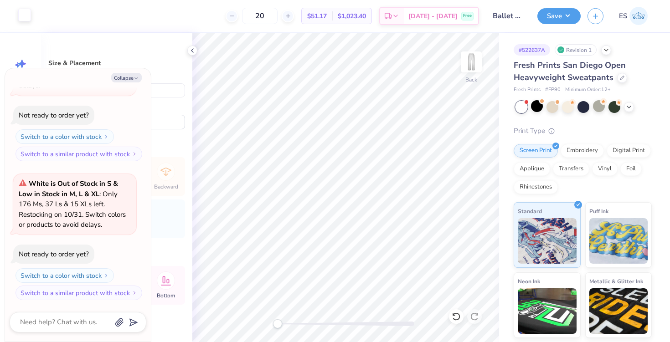
click at [23, 13] on div at bounding box center [24, 15] width 13 height 13
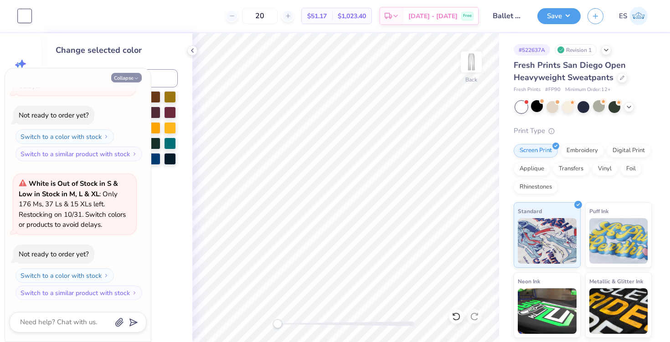
click at [127, 81] on button "Collapse" at bounding box center [126, 78] width 31 height 10
type textarea "x"
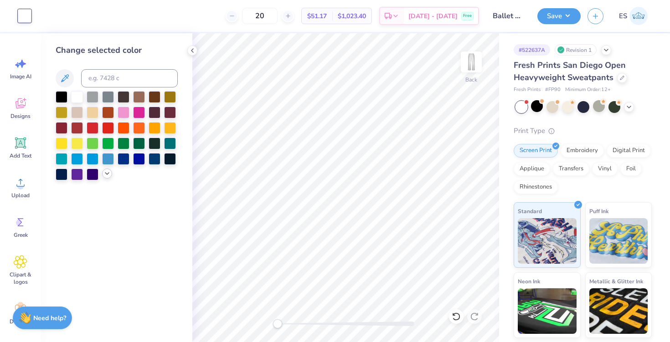
click at [106, 176] on icon at bounding box center [106, 173] width 7 height 7
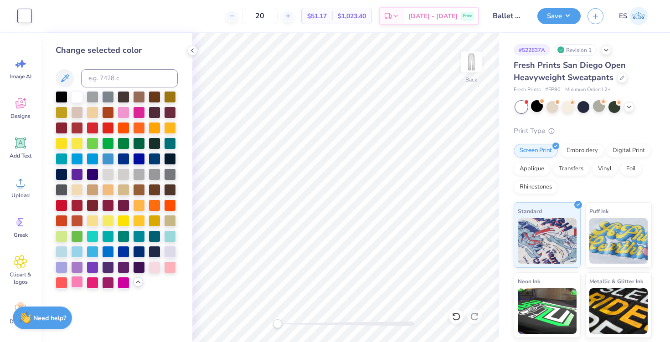
click at [77, 282] on div at bounding box center [77, 282] width 12 height 12
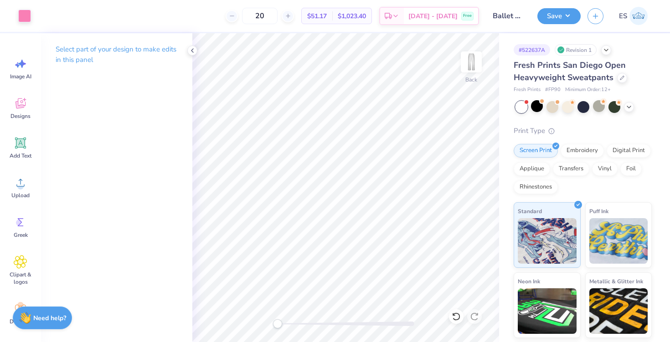
click at [635, 108] on div at bounding box center [584, 107] width 136 height 12
click at [632, 107] on icon at bounding box center [628, 106] width 7 height 7
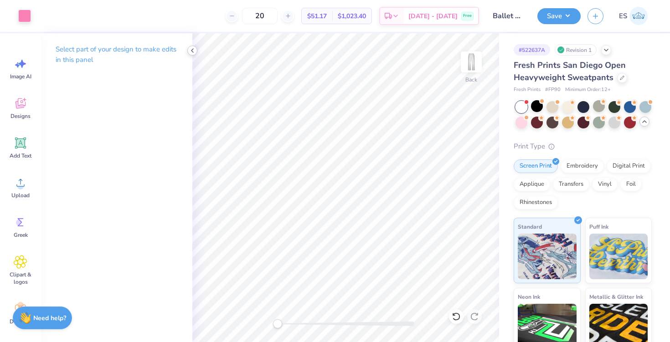
click at [194, 48] on icon at bounding box center [192, 50] width 7 height 7
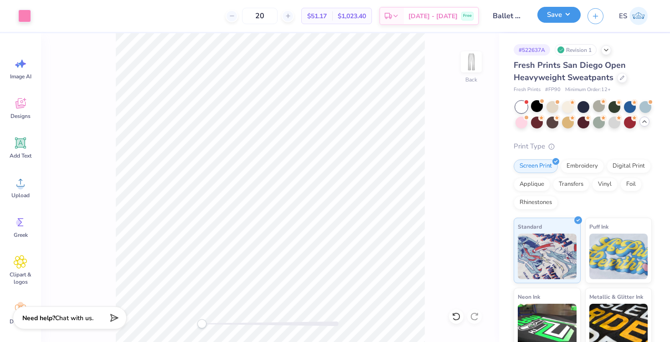
click at [573, 19] on button "Save" at bounding box center [558, 15] width 43 height 16
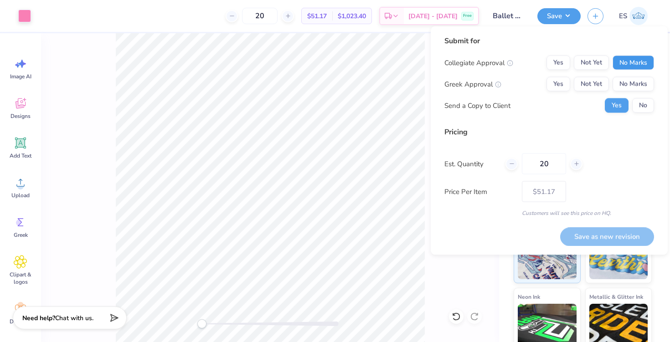
click at [633, 67] on button "No Marks" at bounding box center [633, 63] width 41 height 15
click at [634, 83] on button "No Marks" at bounding box center [633, 84] width 41 height 15
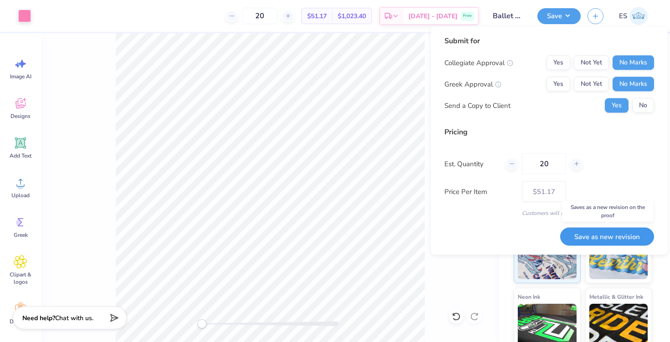
click at [615, 235] on button "Save as new revision" at bounding box center [607, 236] width 94 height 19
type input "$51.17"
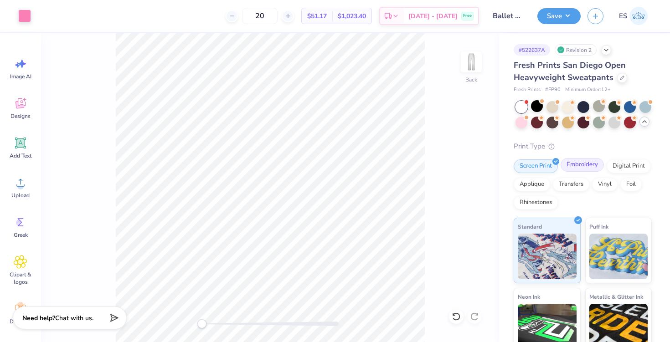
click at [591, 160] on div "Embroidery" at bounding box center [582, 165] width 43 height 14
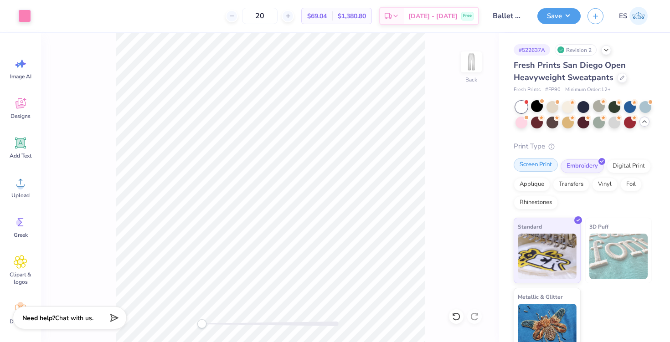
click at [527, 166] on div "Screen Print" at bounding box center [536, 165] width 44 height 14
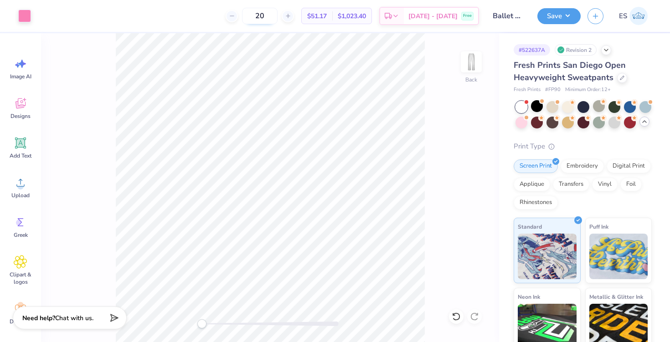
click at [278, 13] on input "20" at bounding box center [260, 16] width 36 height 16
type input "2"
click at [620, 76] on icon at bounding box center [622, 77] width 5 height 5
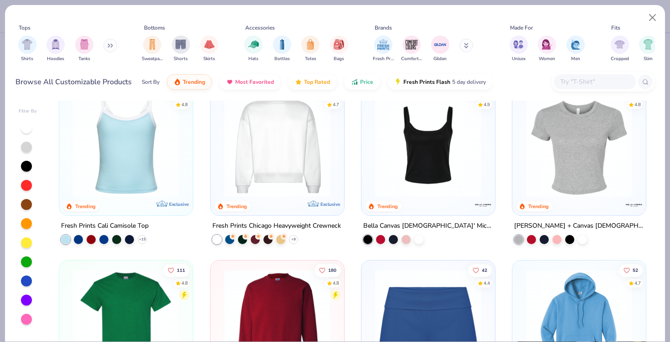
scroll to position [548, 0]
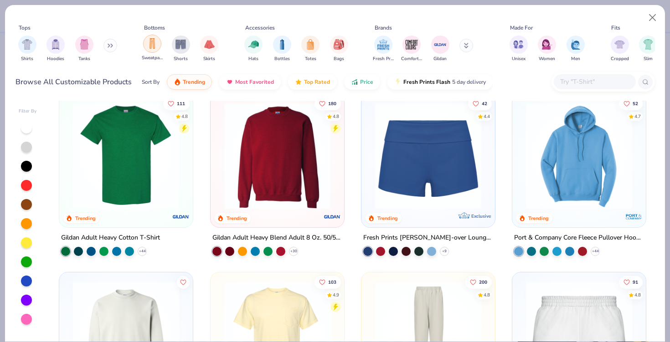
click at [149, 50] on div "filter for Sweatpants" at bounding box center [152, 44] width 18 height 18
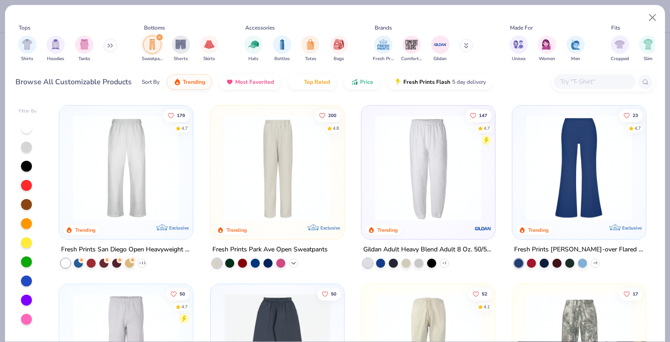
click at [292, 261] on icon at bounding box center [293, 263] width 7 height 7
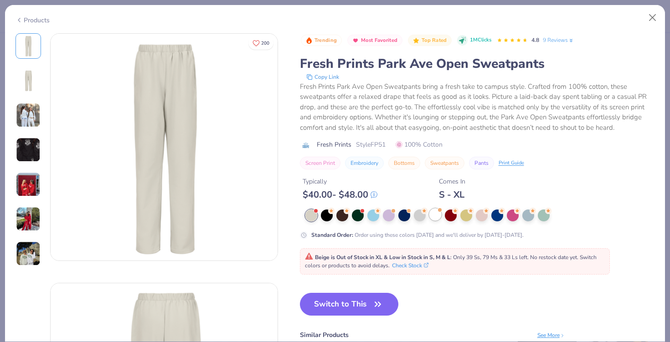
click at [433, 217] on div at bounding box center [435, 215] width 12 height 12
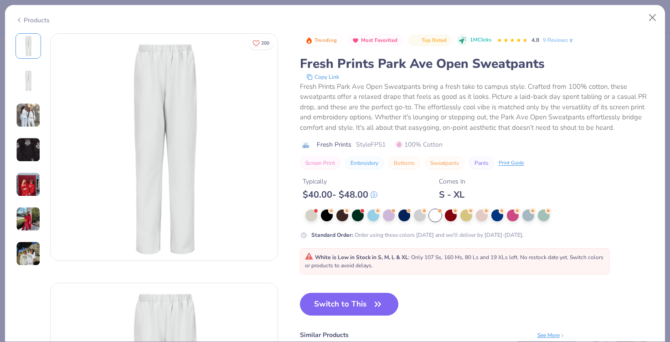
click at [34, 223] on img at bounding box center [28, 219] width 25 height 25
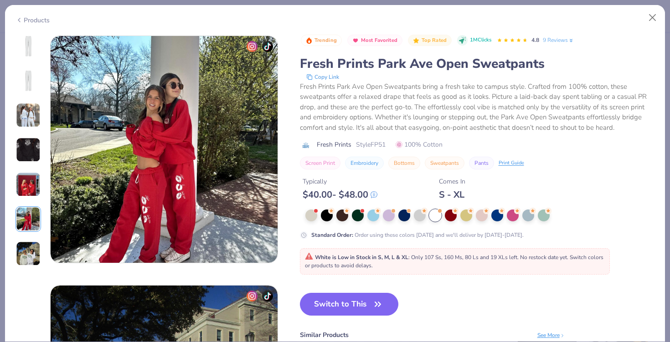
scroll to position [1249, 0]
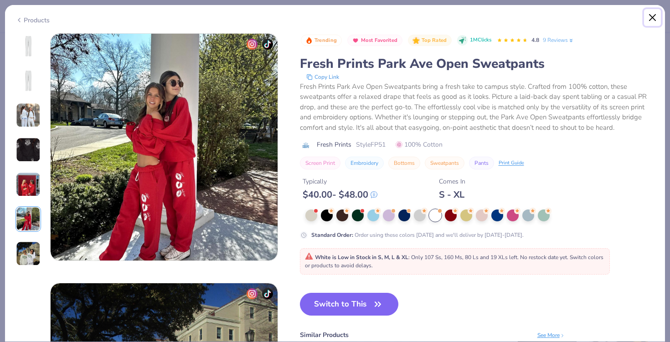
click at [646, 19] on button "Close" at bounding box center [652, 17] width 17 height 17
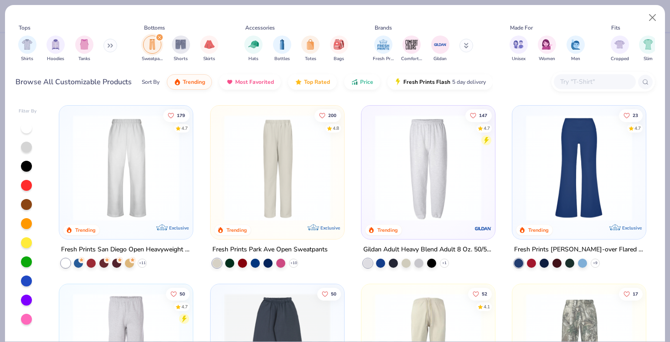
click at [64, 264] on div at bounding box center [65, 263] width 9 height 9
click at [140, 263] on icon at bounding box center [142, 263] width 7 height 7
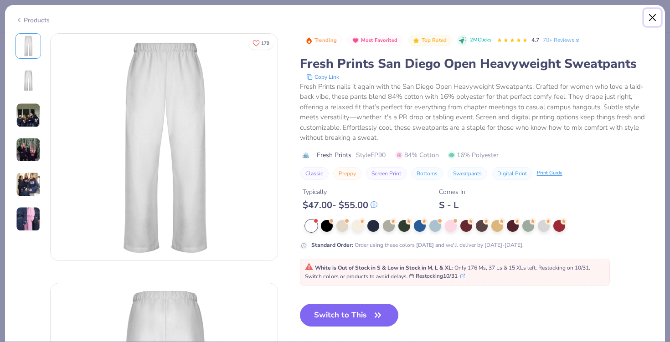
click at [651, 17] on button "Close" at bounding box center [652, 17] width 17 height 17
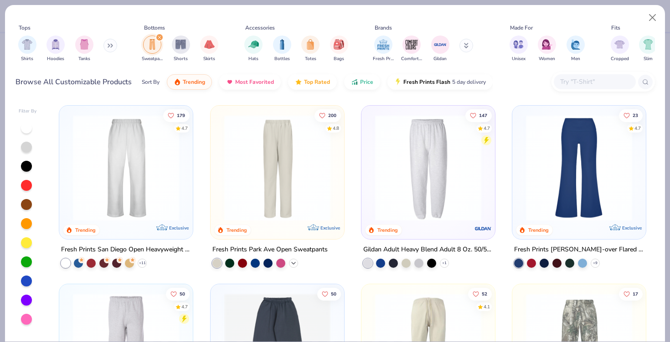
click at [291, 265] on icon at bounding box center [293, 263] width 7 height 7
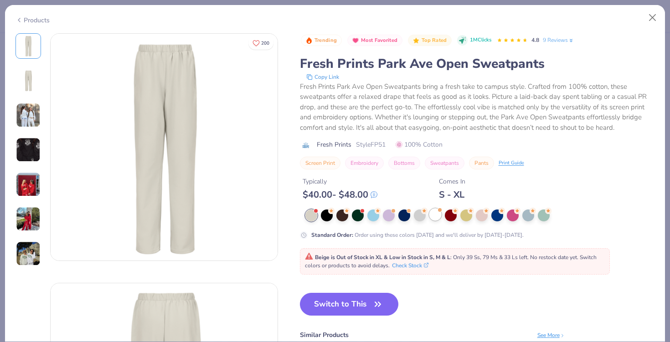
click at [436, 212] on div at bounding box center [435, 215] width 12 height 12
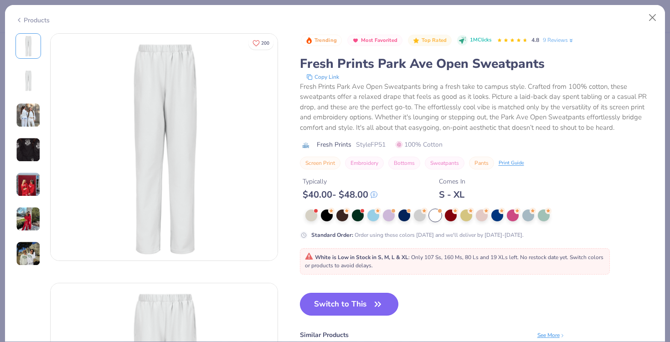
click at [364, 300] on button "Switch to This" at bounding box center [349, 304] width 99 height 23
type input "50"
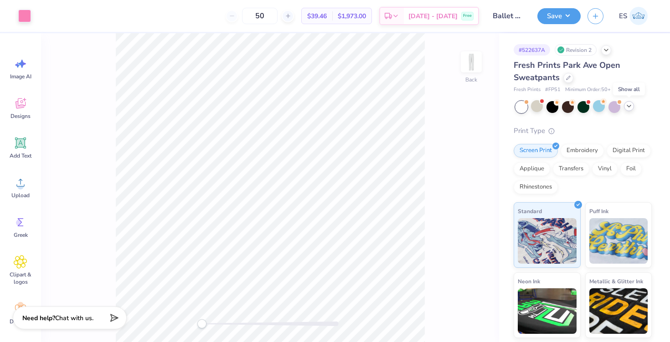
click at [630, 104] on icon at bounding box center [628, 106] width 7 height 7
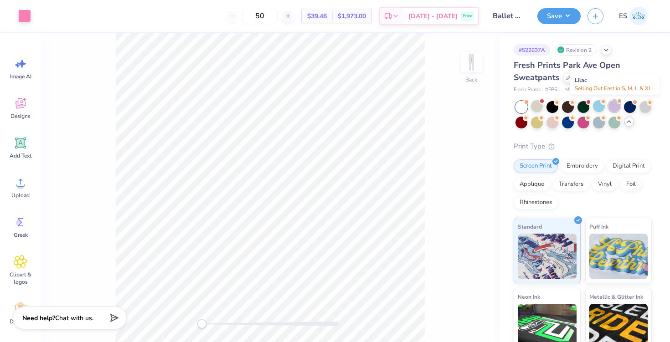
click at [618, 106] on div at bounding box center [615, 106] width 12 height 12
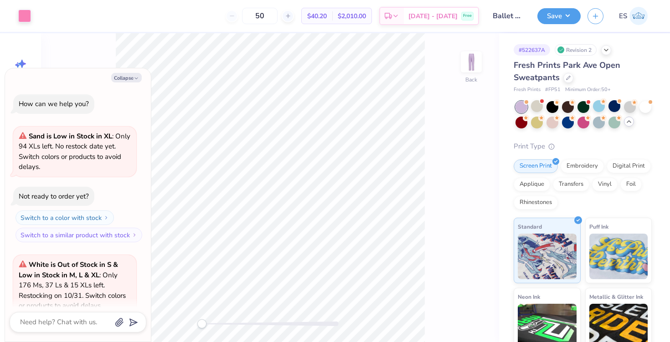
scroll to position [192, 0]
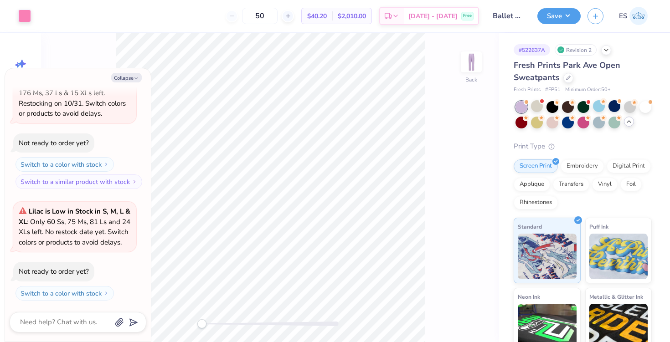
click at [563, 82] on div "Fresh Prints Park Ave Open Sweatpants" at bounding box center [583, 71] width 138 height 25
click at [569, 78] on icon at bounding box center [568, 77] width 5 height 5
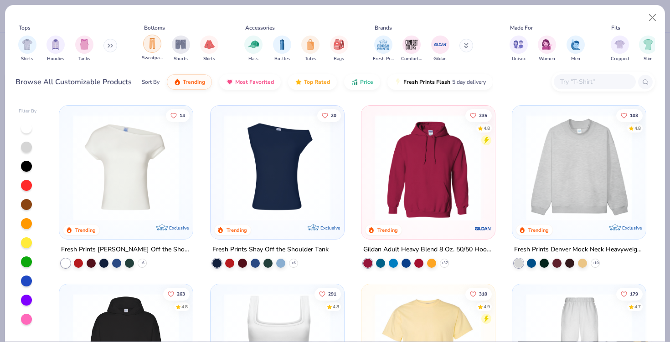
click at [150, 49] on div "filter for Sweatpants" at bounding box center [152, 44] width 18 height 18
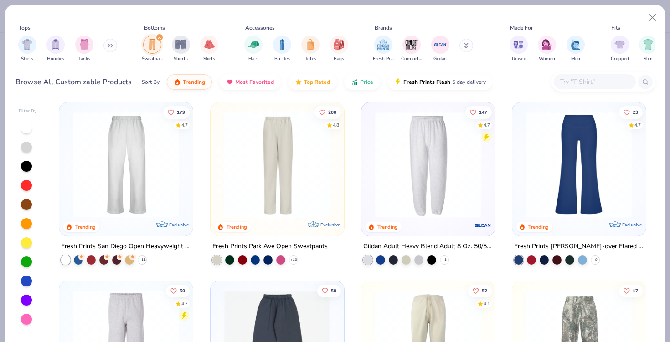
scroll to position [6, 0]
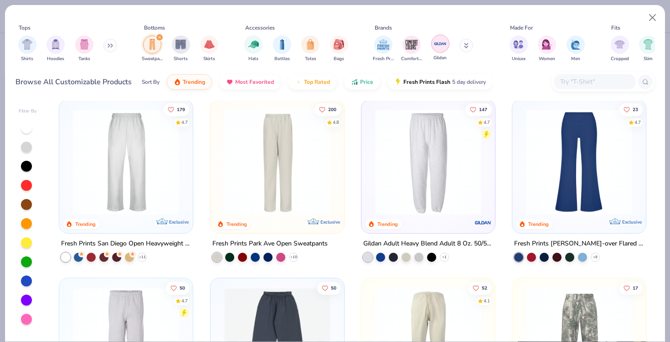
click at [440, 46] on img "filter for Gildan" at bounding box center [441, 44] width 14 height 14
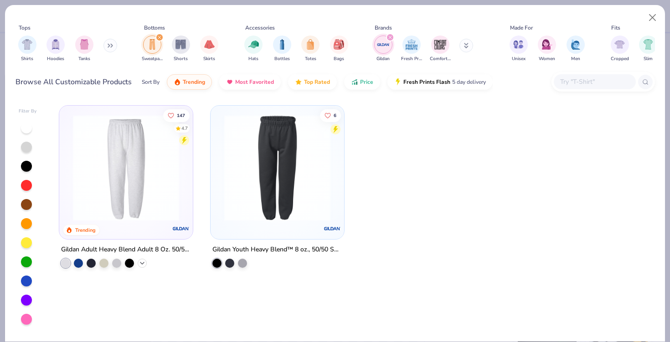
click at [139, 265] on icon at bounding box center [142, 263] width 7 height 7
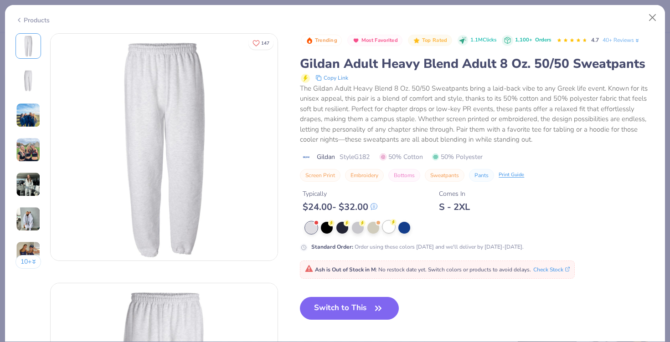
click at [392, 225] on icon at bounding box center [393, 222] width 6 height 6
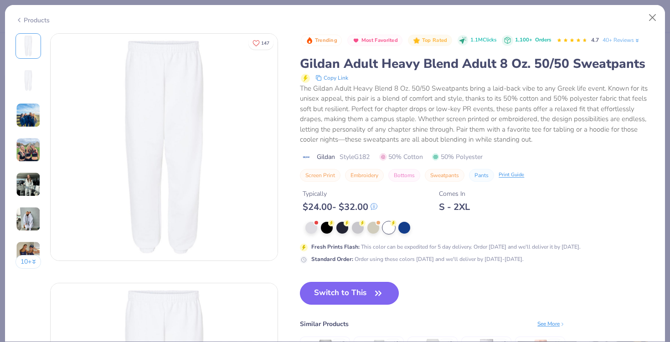
click at [340, 298] on button "Switch to This" at bounding box center [349, 293] width 99 height 23
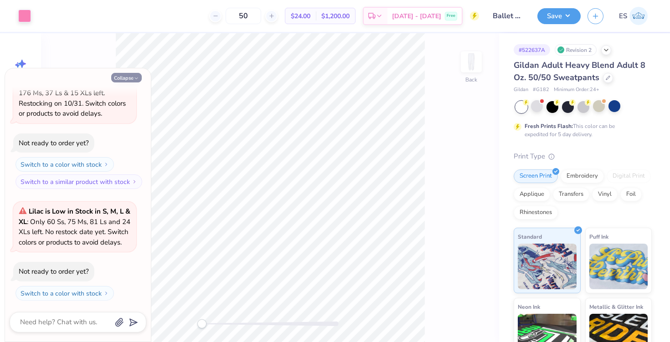
click at [139, 73] on button "Collapse" at bounding box center [126, 78] width 31 height 10
type textarea "x"
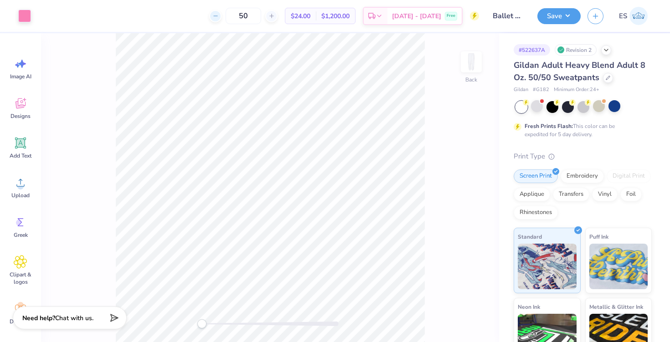
drag, startPoint x: 263, startPoint y: 14, endPoint x: 231, endPoint y: 14, distance: 31.9
click at [231, 14] on div "50" at bounding box center [243, 16] width 68 height 16
type input "18"
click at [551, 17] on button "Save" at bounding box center [558, 15] width 43 height 16
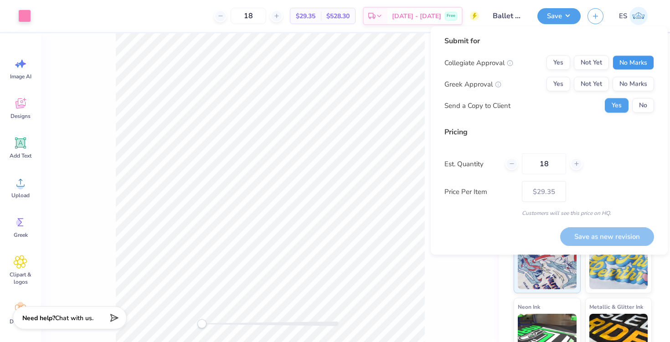
click at [627, 65] on button "No Marks" at bounding box center [633, 63] width 41 height 15
click at [627, 86] on button "No Marks" at bounding box center [633, 84] width 41 height 15
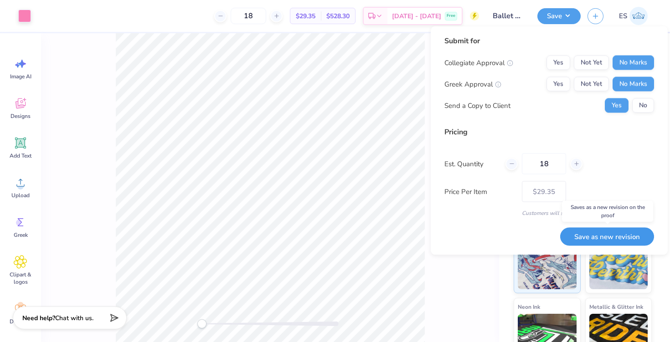
click at [604, 232] on button "Save as new revision" at bounding box center [607, 236] width 94 height 19
type input "$29.35"
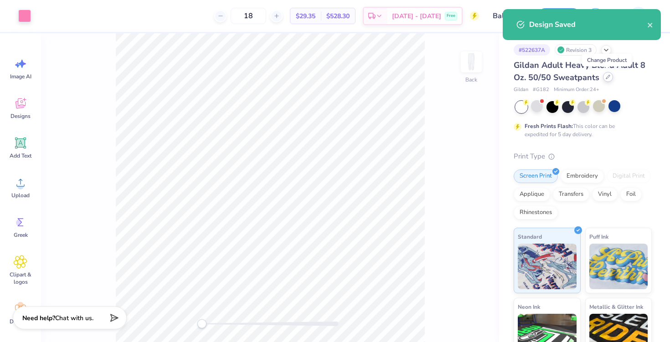
click at [608, 77] on icon at bounding box center [608, 77] width 4 height 4
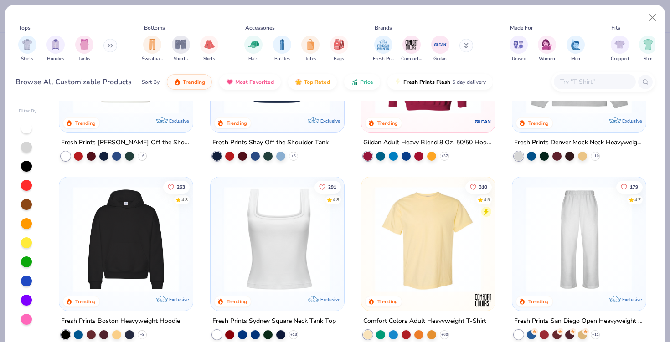
scroll to position [140, 0]
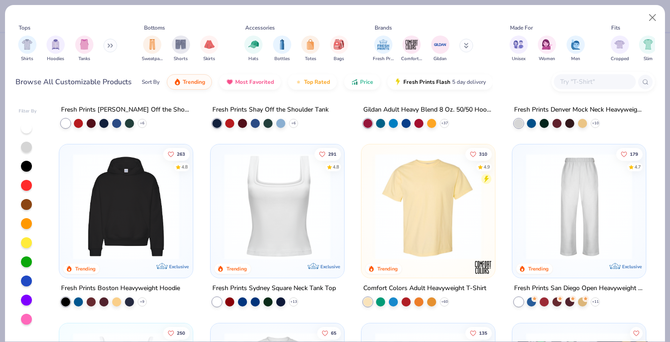
click at [580, 235] on img at bounding box center [579, 207] width 115 height 106
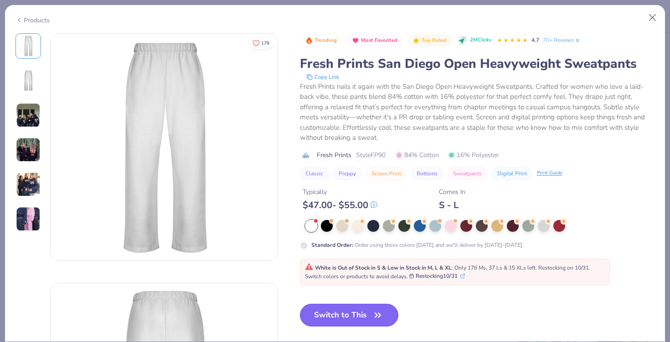
click at [366, 314] on button "Switch to This" at bounding box center [349, 315] width 99 height 23
